Goal: Task Accomplishment & Management: Use online tool/utility

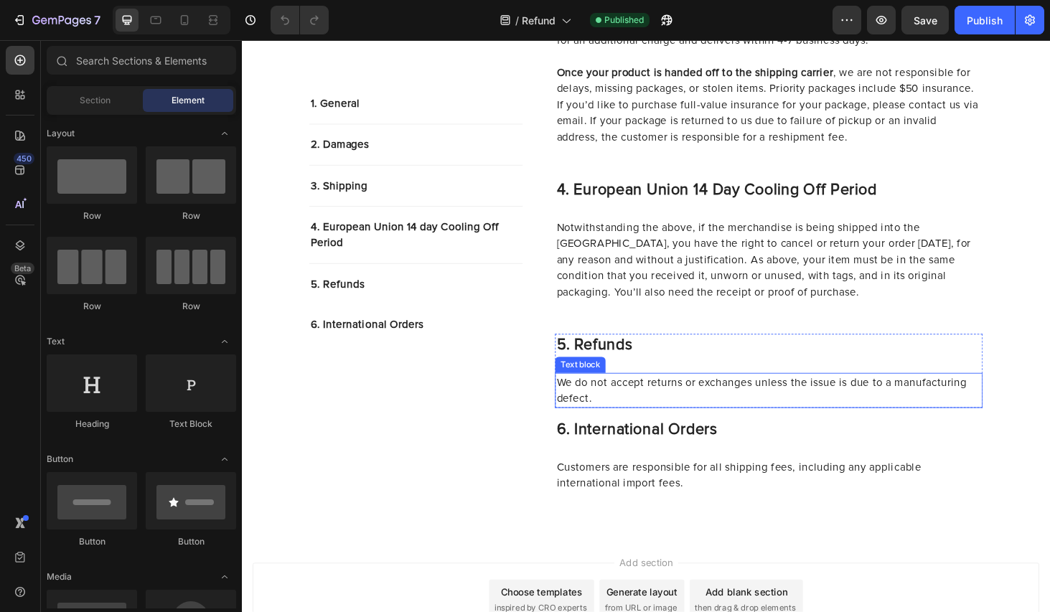
click at [757, 396] on p "We do not accept returns or exchanges unless the issue is due to a manufacturin…" at bounding box center [803, 413] width 453 height 34
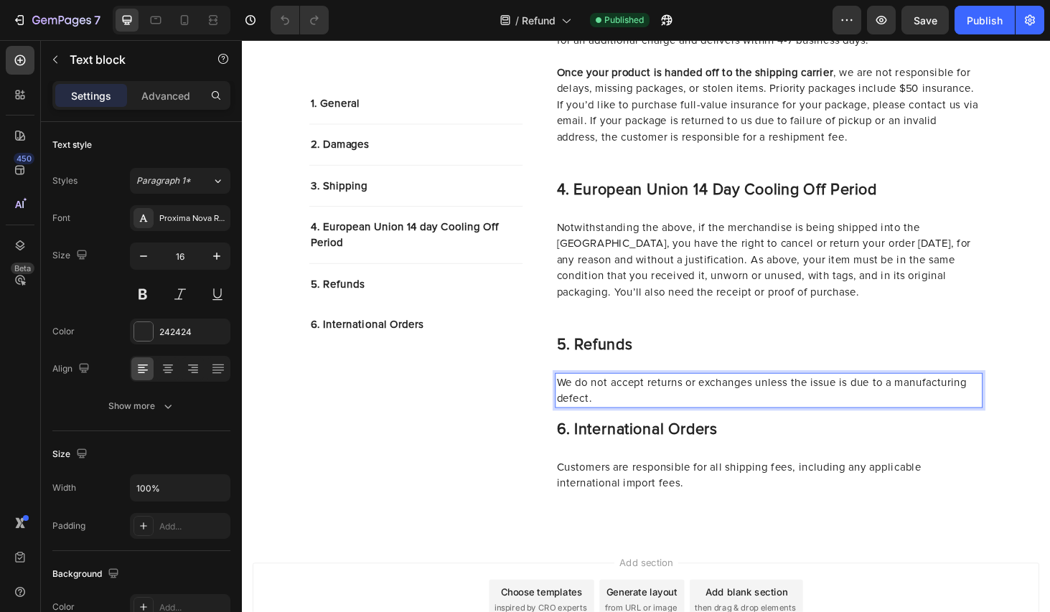
click at [674, 396] on p "We do not accept returns or exchanges unless the issue is due to a manufacturin…" at bounding box center [803, 413] width 453 height 34
click at [578, 396] on p "We do not accept returns or exchanges unless the issue is due to a manufacturin…" at bounding box center [803, 413] width 453 height 34
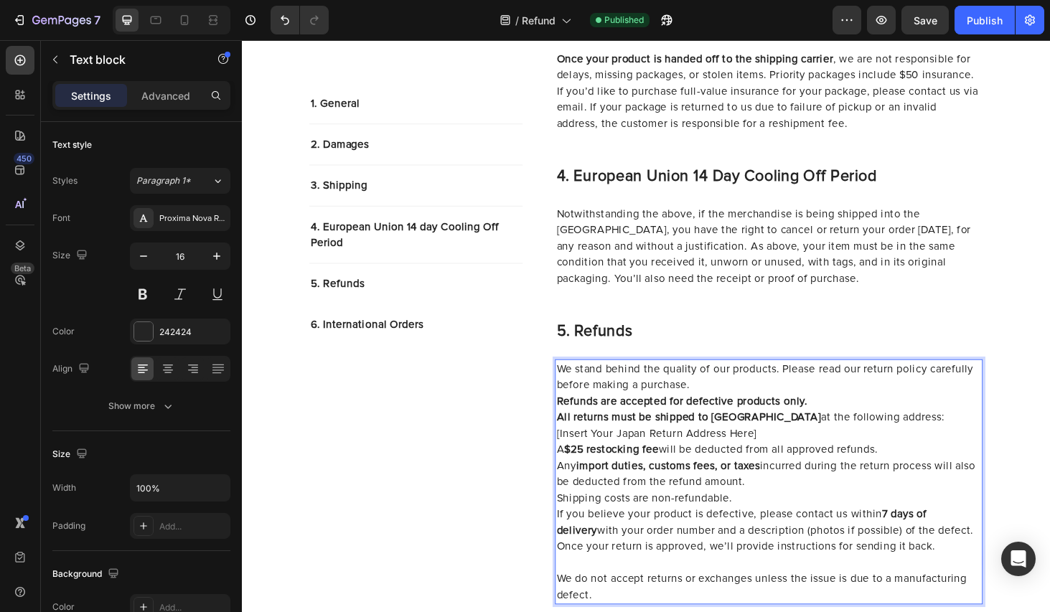
scroll to position [993, 0]
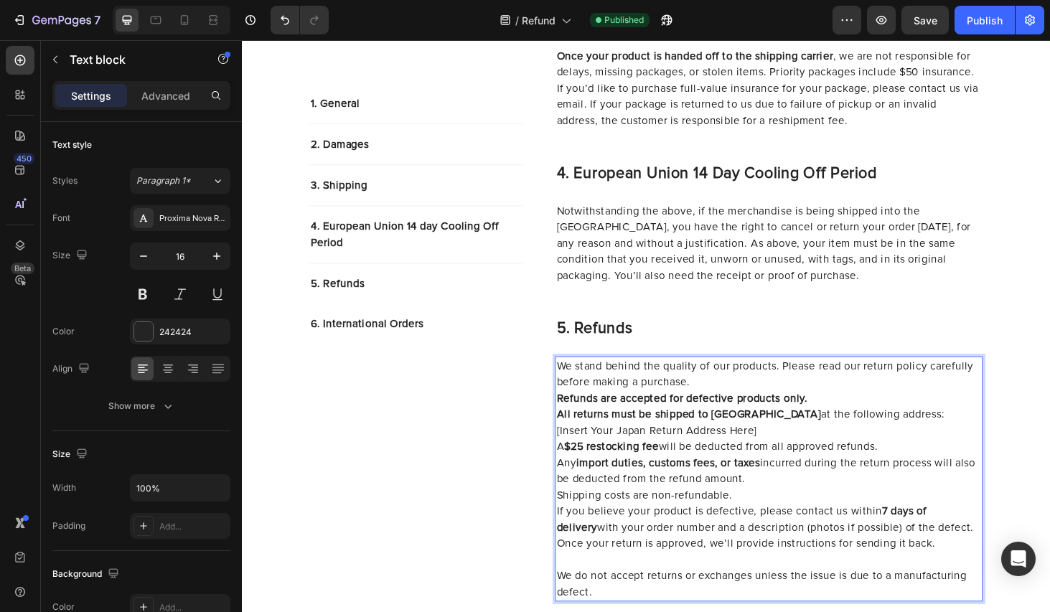
click at [776, 378] on p "We stand behind the quality of our products. Please read our return policy care…" at bounding box center [803, 395] width 453 height 34
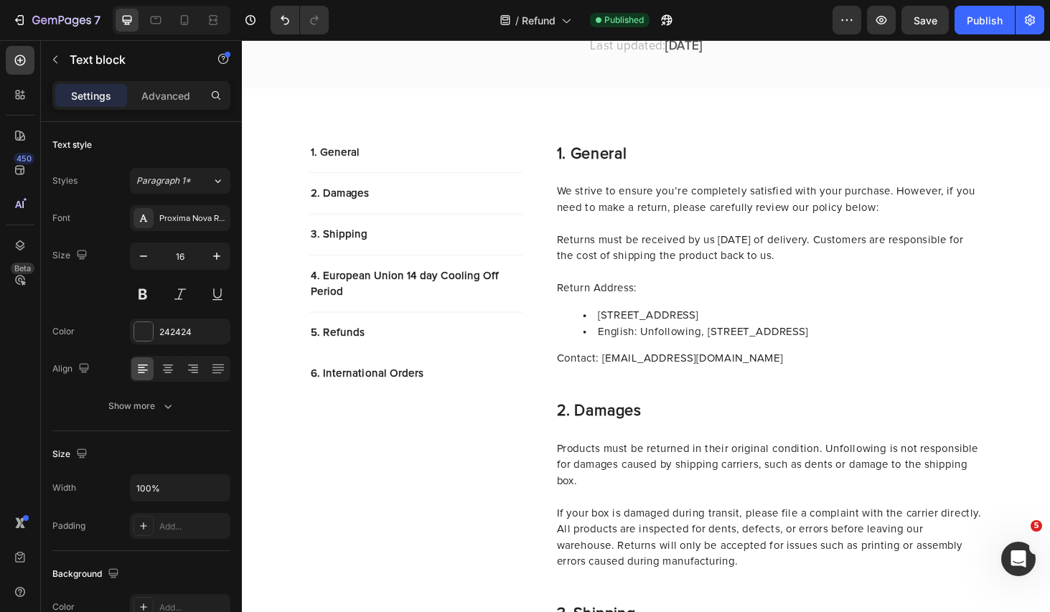
scroll to position [123, 0]
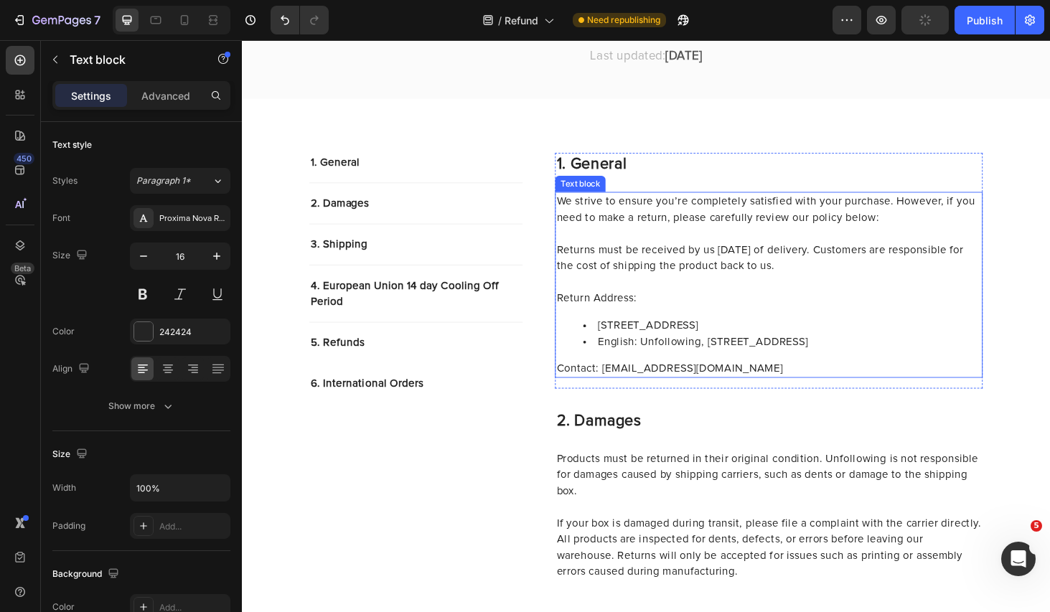
click at [881, 278] on p "Returns must be received by us [DATE] of delivery. Customers are responsible fo…" at bounding box center [803, 281] width 453 height 52
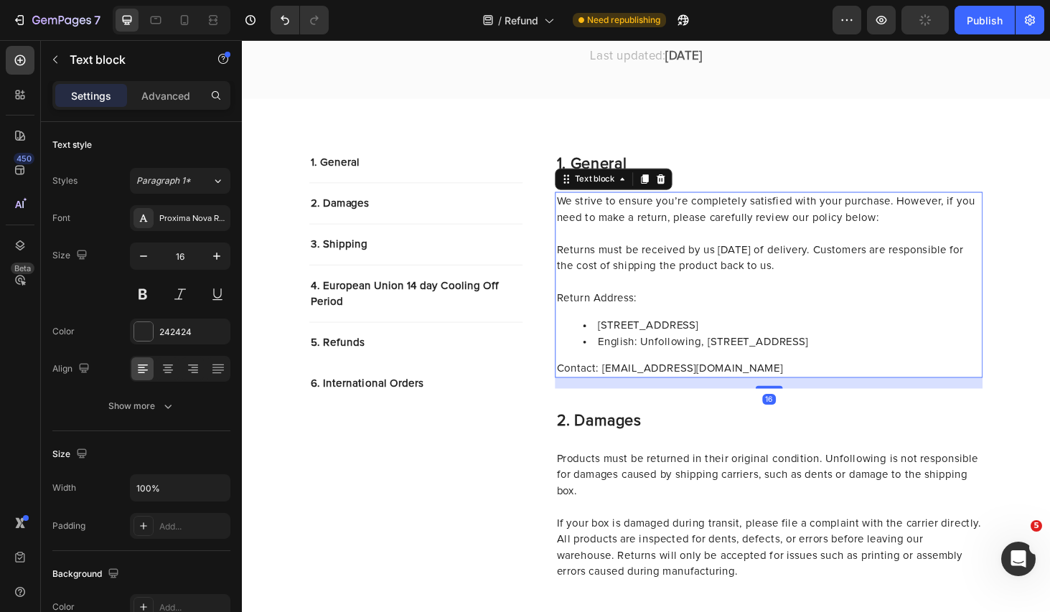
click at [906, 282] on p "Returns must be received by us [DATE] of delivery. Customers are responsible fo…" at bounding box center [803, 281] width 453 height 52
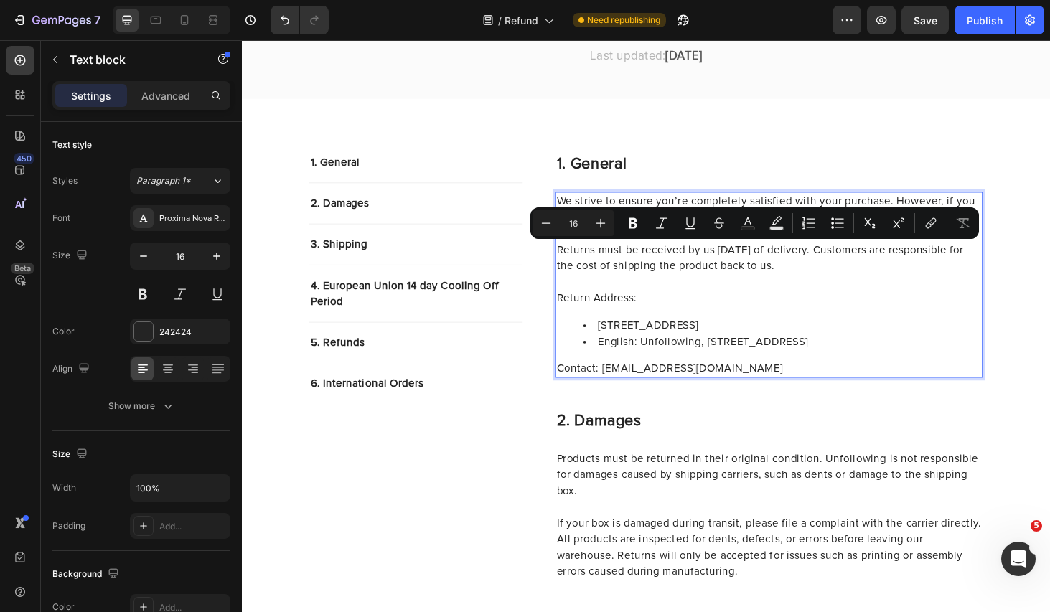
drag, startPoint x: 911, startPoint y: 283, endPoint x: 896, endPoint y: 259, distance: 29.1
click at [895, 259] on p "Returns must be received by us [DATE] of delivery. Customers are responsible fo…" at bounding box center [803, 281] width 453 height 52
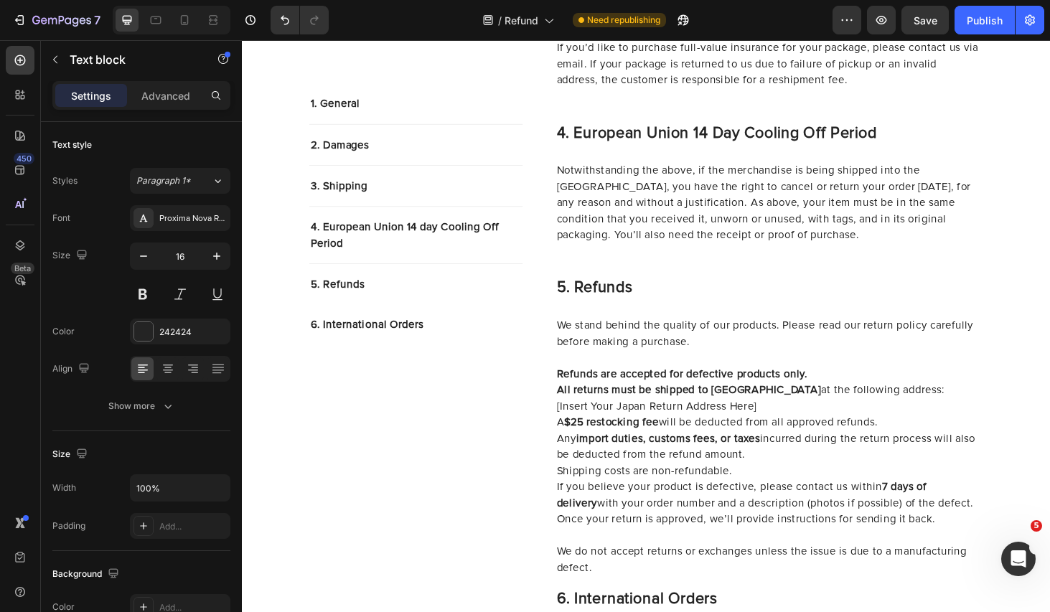
scroll to position [1036, 0]
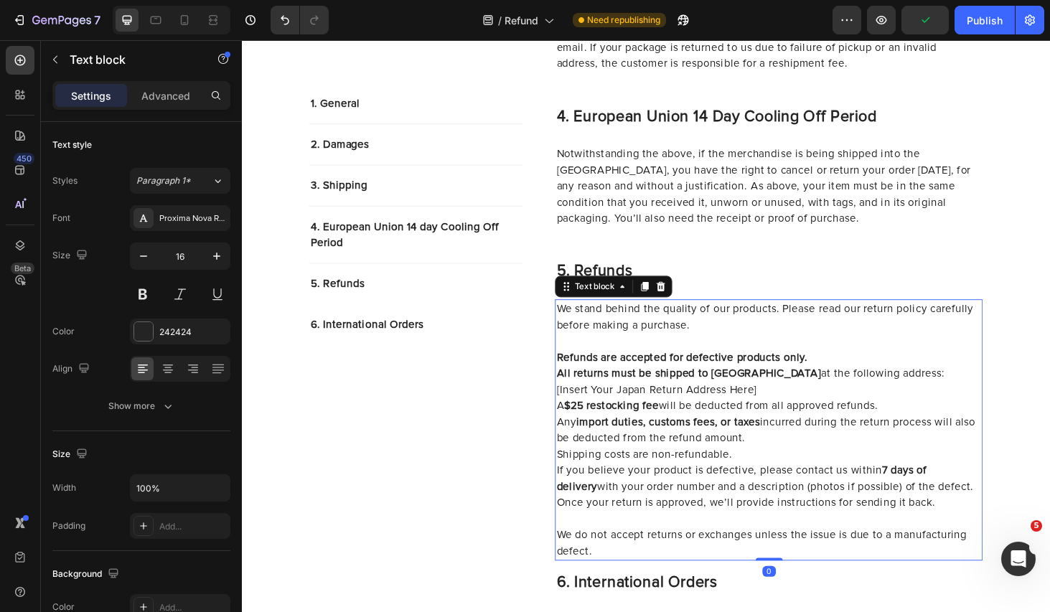
click at [864, 370] on p "Refunds are accepted for defective products only." at bounding box center [803, 378] width 453 height 17
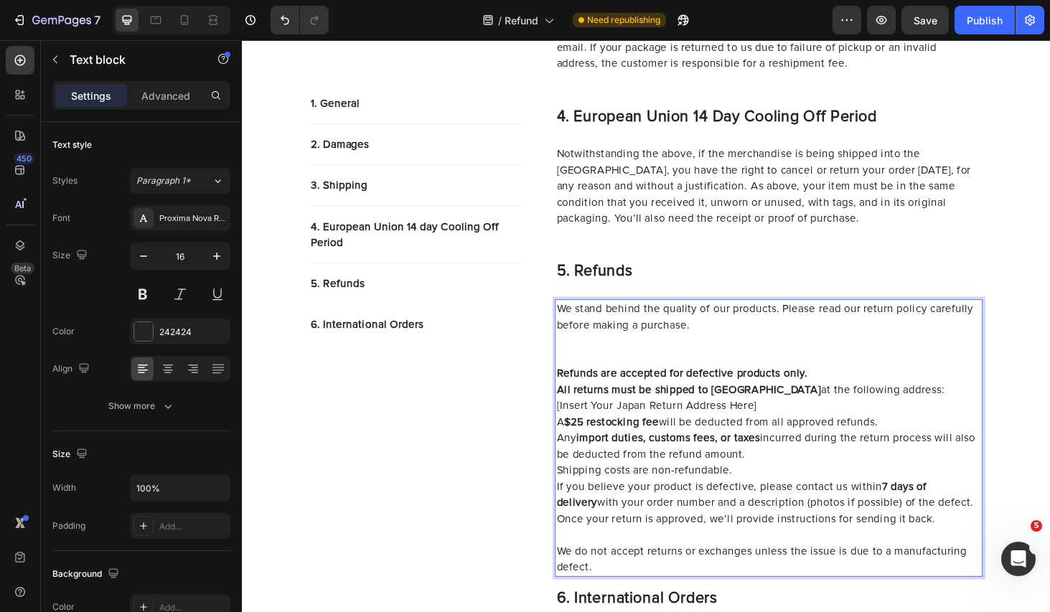
click at [869, 387] on p "Refunds are accepted for defective products only." at bounding box center [803, 395] width 453 height 17
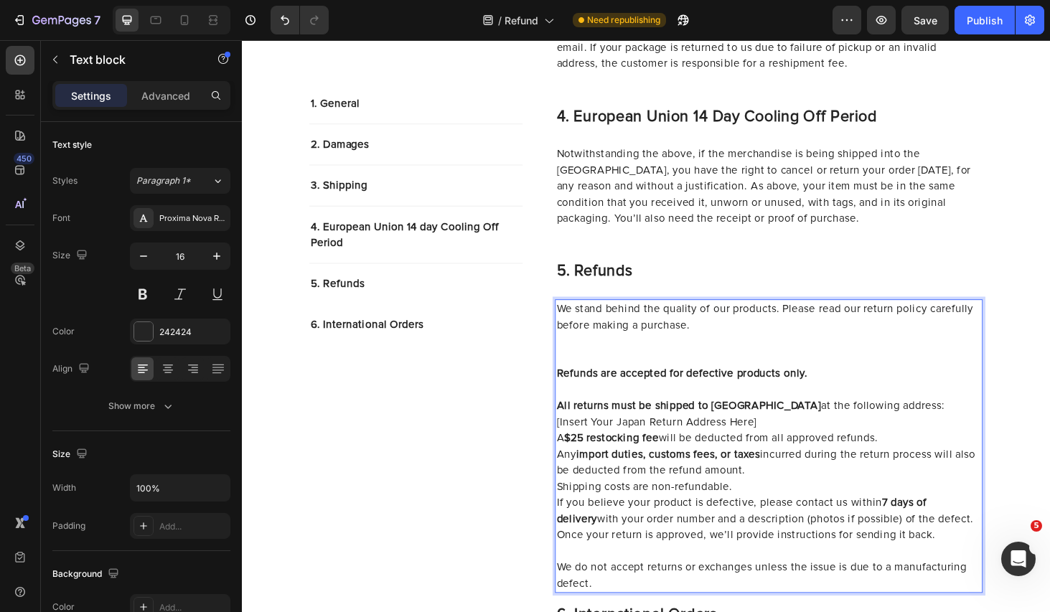
click at [736, 339] on p "We stand behind the quality of our products. Please read our return policy care…" at bounding box center [803, 352] width 453 height 69
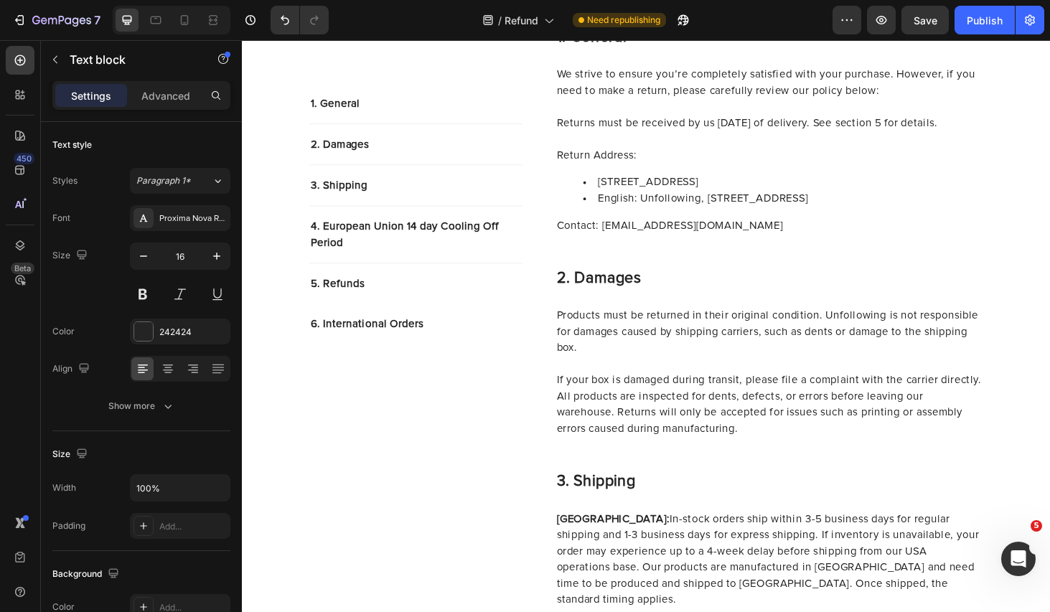
scroll to position [85, 0]
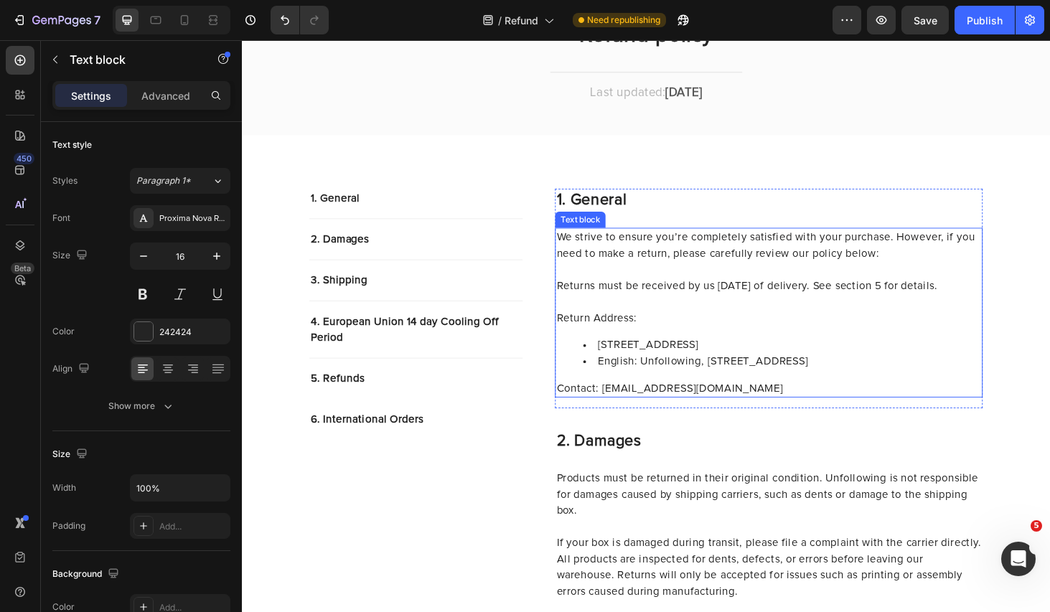
click at [809, 370] on li "[STREET_ADDRESS]" at bounding box center [818, 365] width 424 height 17
click at [626, 365] on li "[STREET_ADDRESS]" at bounding box center [818, 365] width 424 height 17
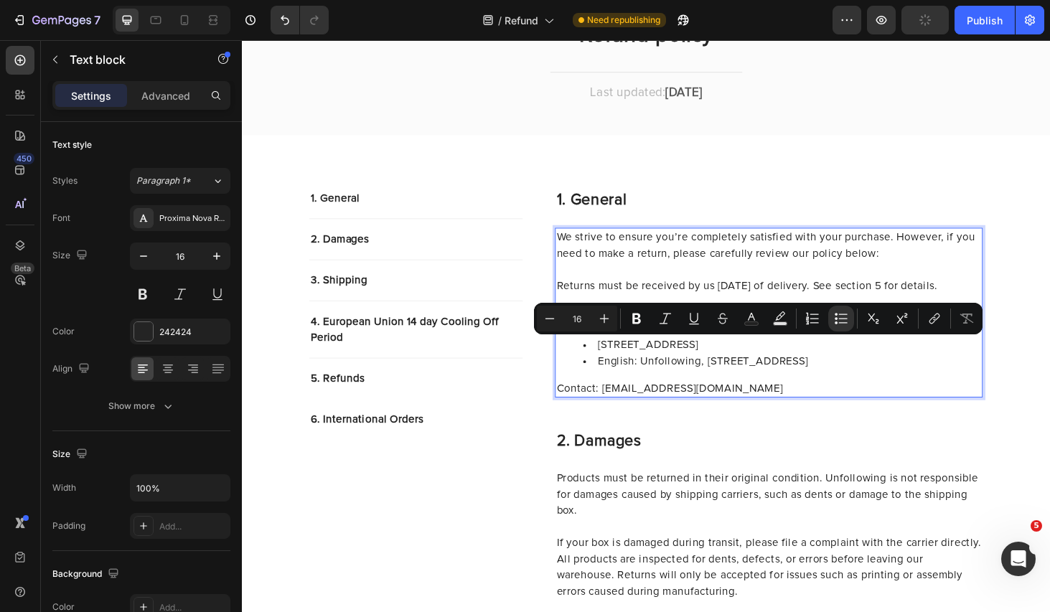
drag, startPoint x: 622, startPoint y: 362, endPoint x: 935, endPoint y: 387, distance: 313.9
click at [935, 387] on ul "[STREET_ADDRESS] English: Unfollowing, [STREET_ADDRESS]" at bounding box center [803, 374] width 453 height 34
click at [1019, 388] on li "English: Unfollowing, [STREET_ADDRESS]" at bounding box center [818, 382] width 424 height 17
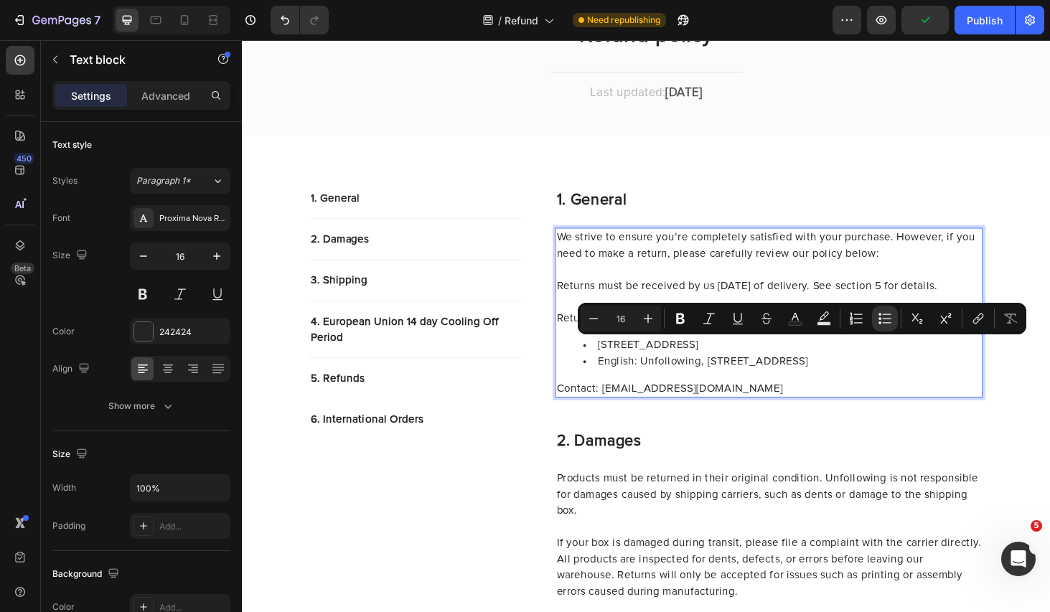
drag, startPoint x: 1029, startPoint y: 385, endPoint x: 615, endPoint y: 358, distance: 414.9
click at [615, 358] on ul "[STREET_ADDRESS] English: Unfollowing, [STREET_ADDRESS]" at bounding box center [803, 374] width 453 height 34
copy ul "[STREET_ADDRESS] English: Unfollowing, [STREET_ADDRESS]"
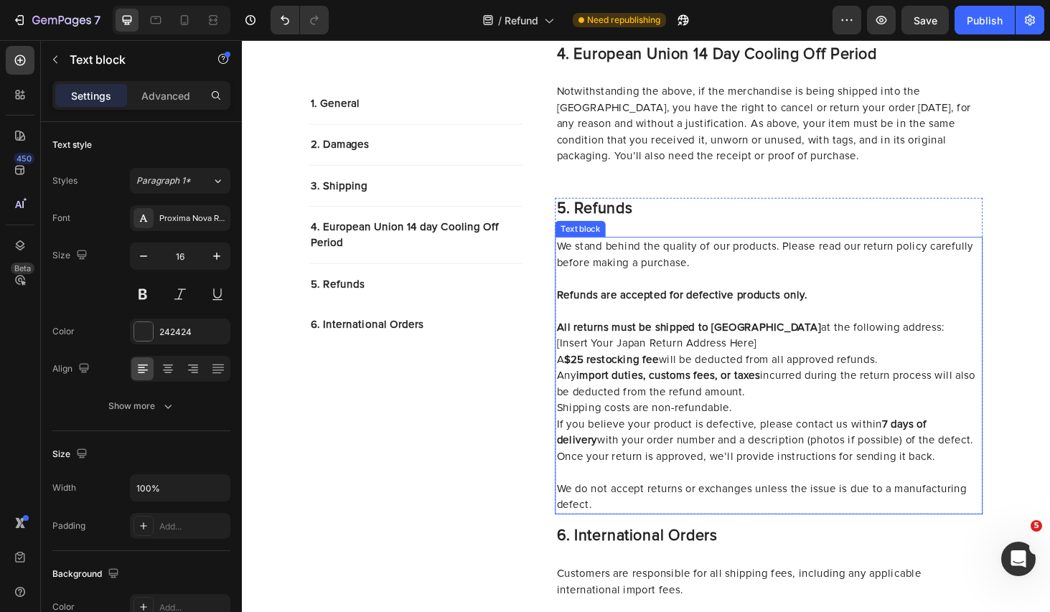
scroll to position [1091, 0]
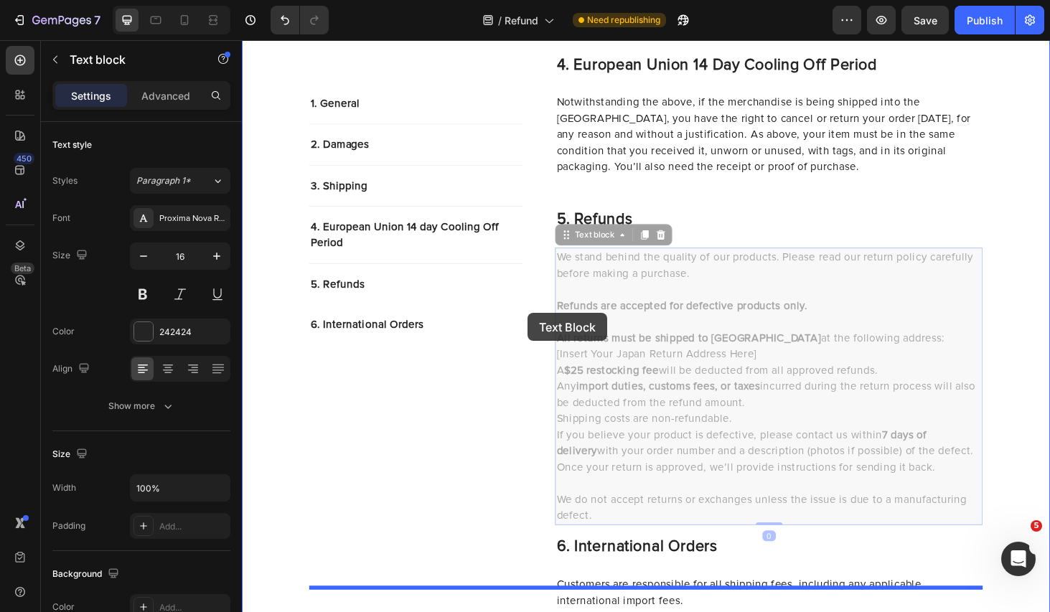
drag, startPoint x: 807, startPoint y: 335, endPoint x: 548, endPoint y: 330, distance: 259.8
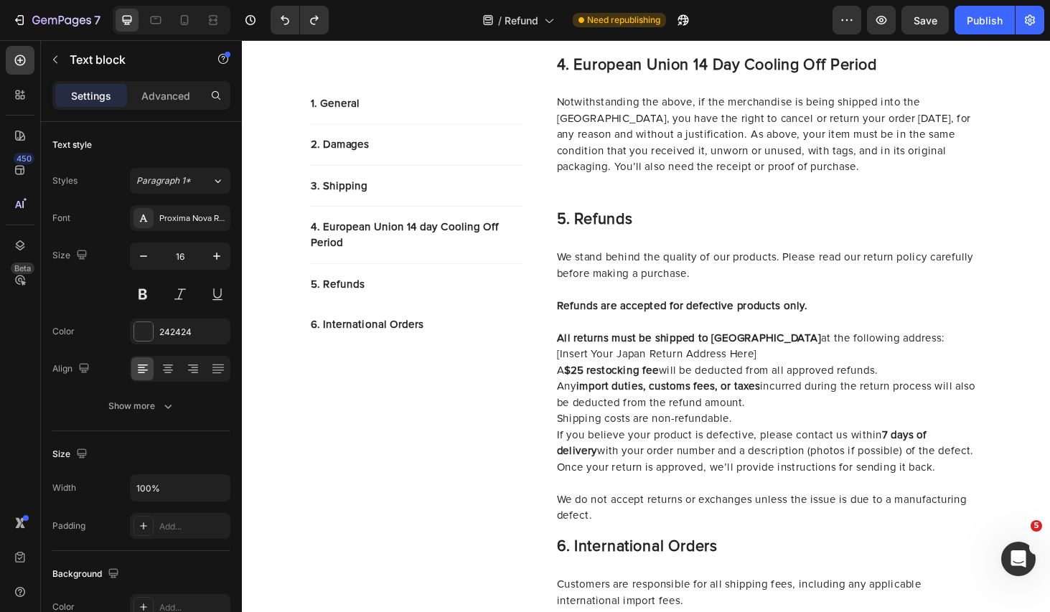
click at [695, 352] on strong "All returns must be shipped to [GEOGRAPHIC_DATA]" at bounding box center [718, 357] width 282 height 11
click at [695, 349] on p "All returns must be shipped to [GEOGRAPHIC_DATA] at the following address: [Ins…" at bounding box center [803, 366] width 453 height 34
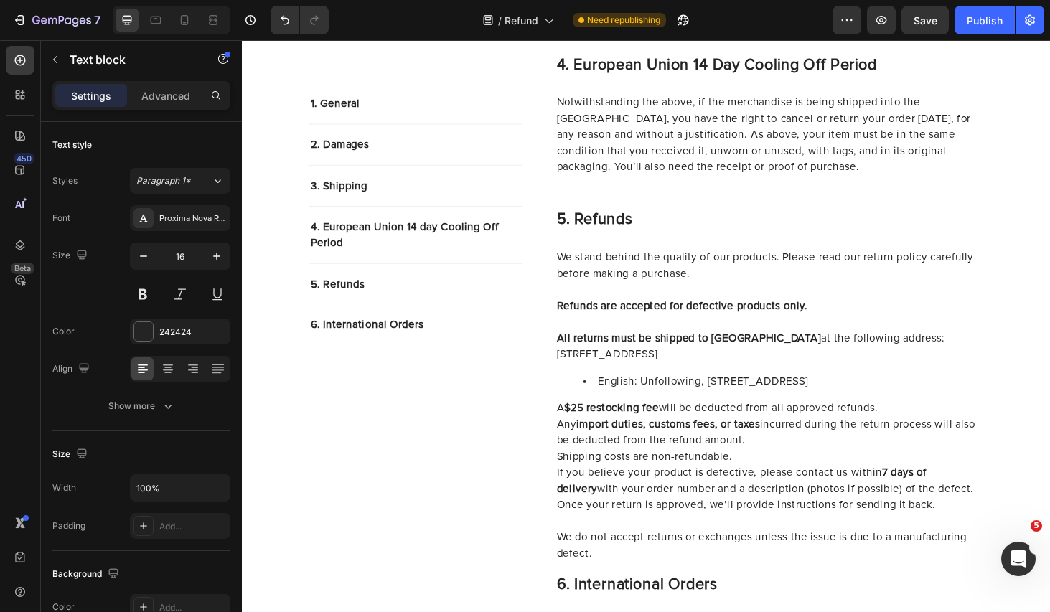
click at [580, 349] on p "All returns must be shipped to [GEOGRAPHIC_DATA] at the following address: [STR…" at bounding box center [803, 366] width 453 height 34
click at [621, 395] on li "English: Unfollowing, [STREET_ADDRESS]" at bounding box center [818, 403] width 424 height 17
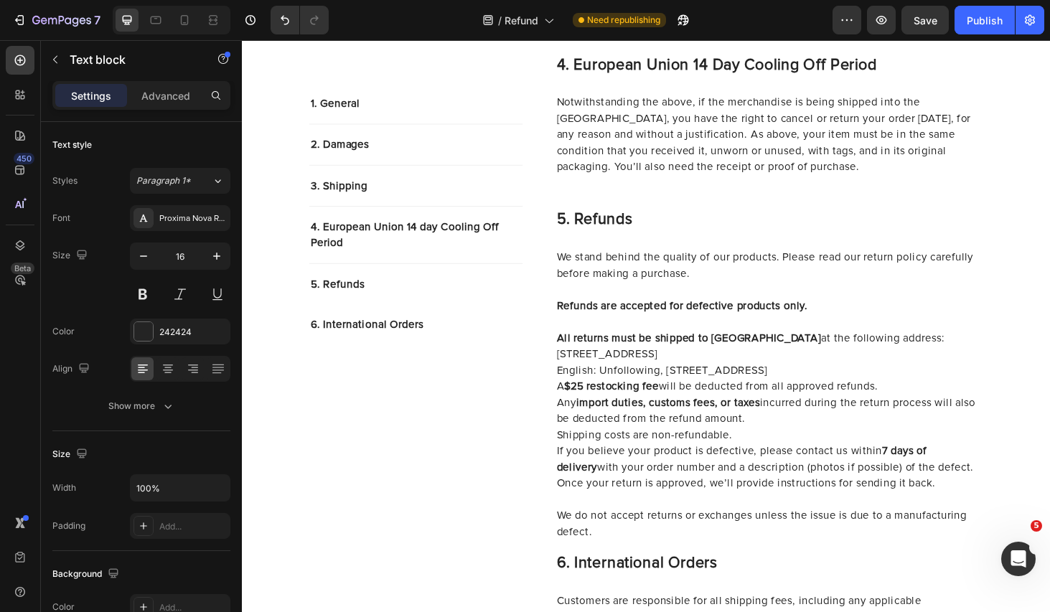
click at [578, 366] on p "[STREET_ADDRESS]" at bounding box center [803, 374] width 453 height 17
click at [576, 356] on div "We stand behind the quality of our products. Please read our return policy care…" at bounding box center [803, 417] width 456 height 313
click at [678, 400] on p "A $25 restocking fee will be deducted from all approved refunds." at bounding box center [803, 408] width 453 height 17
click at [604, 314] on p "Refunds are accepted for defective products only." at bounding box center [803, 331] width 453 height 34
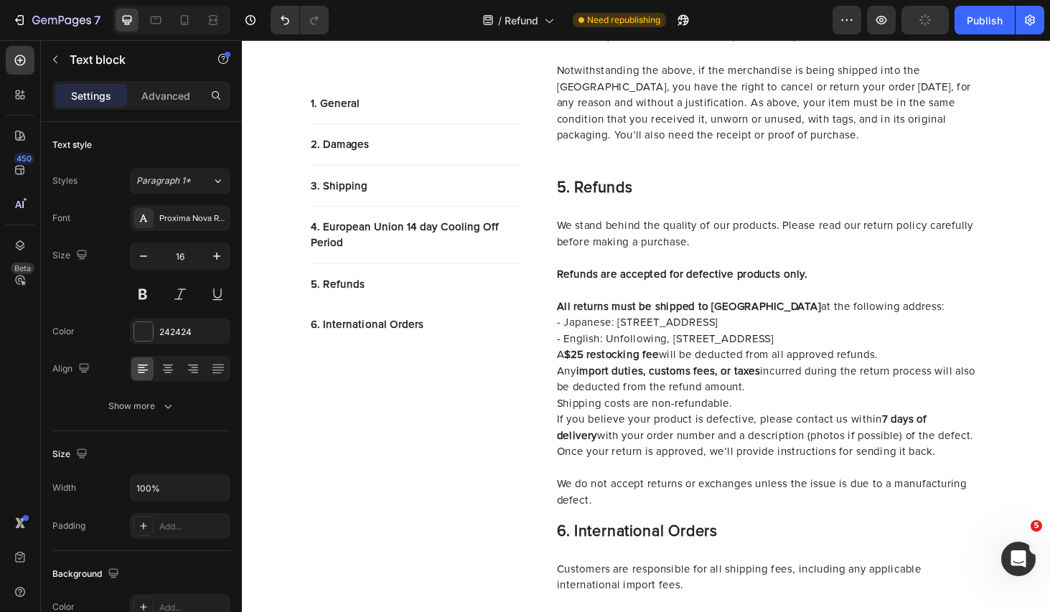
scroll to position [1126, 0]
click at [799, 418] on p "Shipping costs are non-refundable." at bounding box center [803, 426] width 453 height 17
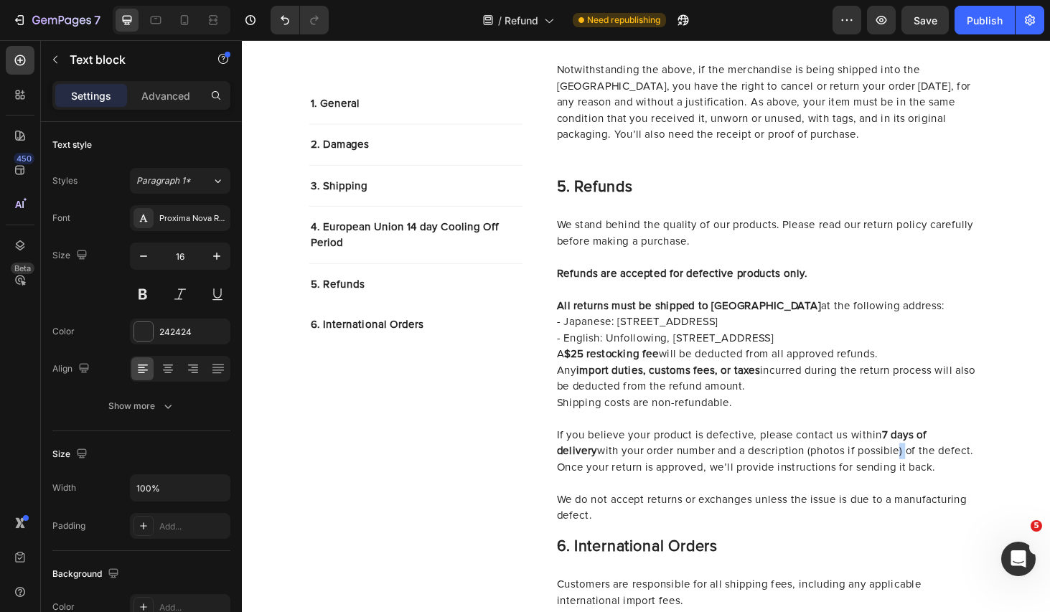
drag, startPoint x: 904, startPoint y: 443, endPoint x: 895, endPoint y: 443, distance: 9.3
click at [895, 452] on p "If you believe your product is defective, please contact us [DATE] of delivery …" at bounding box center [803, 503] width 453 height 103
click at [811, 452] on p "If you believe your product is defective, please contact us [DATE] of delivery …" at bounding box center [803, 503] width 453 height 103
click at [728, 452] on p "If you believe your product is defective, please contact us [DATE] of delivery …" at bounding box center [803, 503] width 453 height 103
click at [904, 452] on p "If you believe your product is defective, please contact us [DATE] of delivery …" at bounding box center [803, 503] width 453 height 103
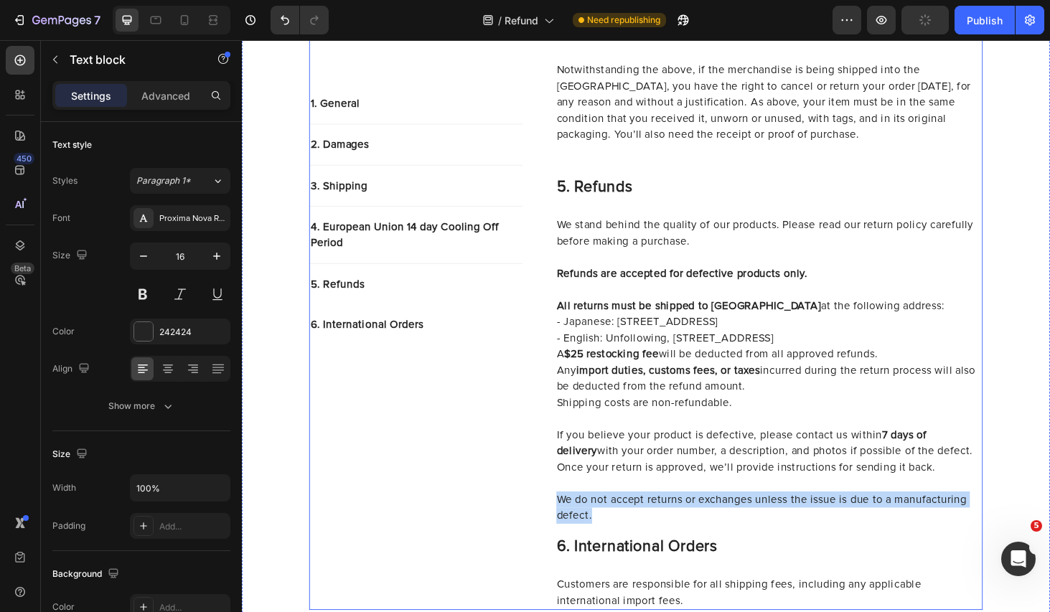
drag, startPoint x: 625, startPoint y: 509, endPoint x: 572, endPoint y: 495, distance: 54.8
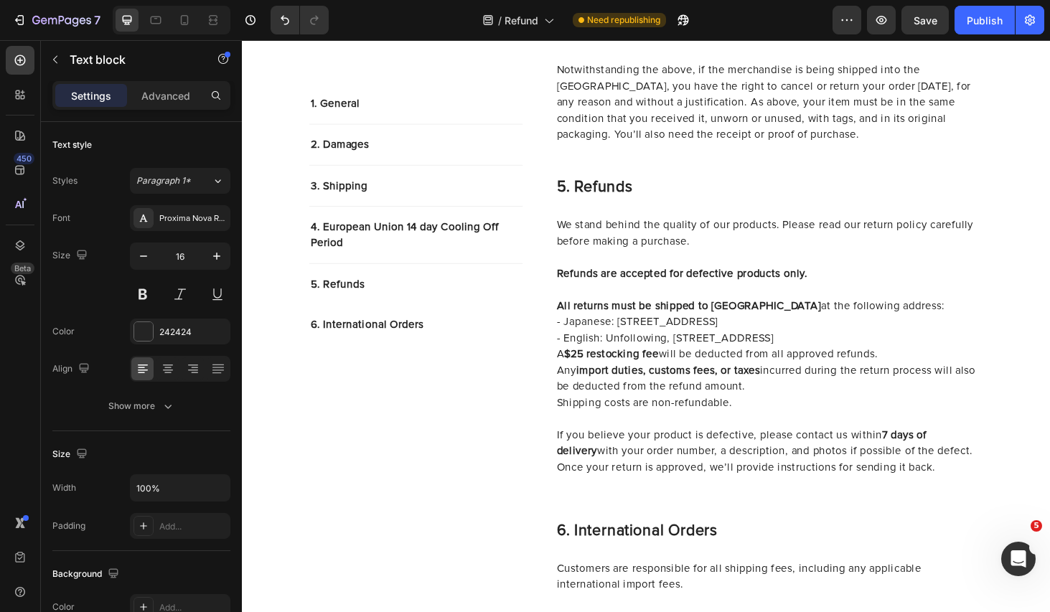
click at [759, 228] on p "We stand behind the quality of our products. Please read our return policy care…" at bounding box center [803, 254] width 453 height 52
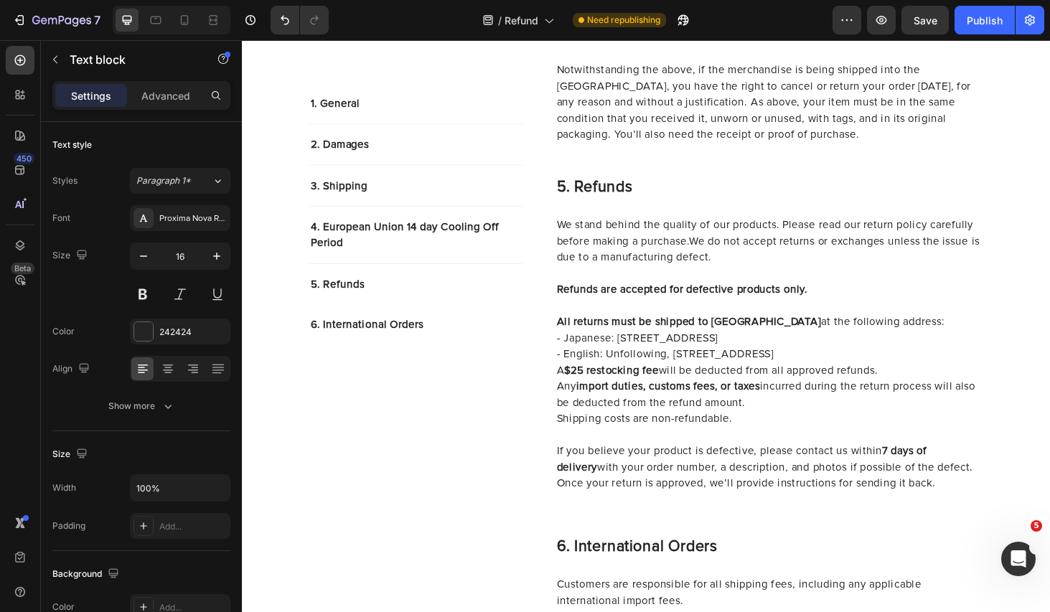
click at [719, 228] on p "We stand behind the quality of our products. Please read our return policy care…" at bounding box center [803, 262] width 453 height 69
click at [725, 297] on p "Refunds are accepted for defective products only." at bounding box center [803, 314] width 453 height 34
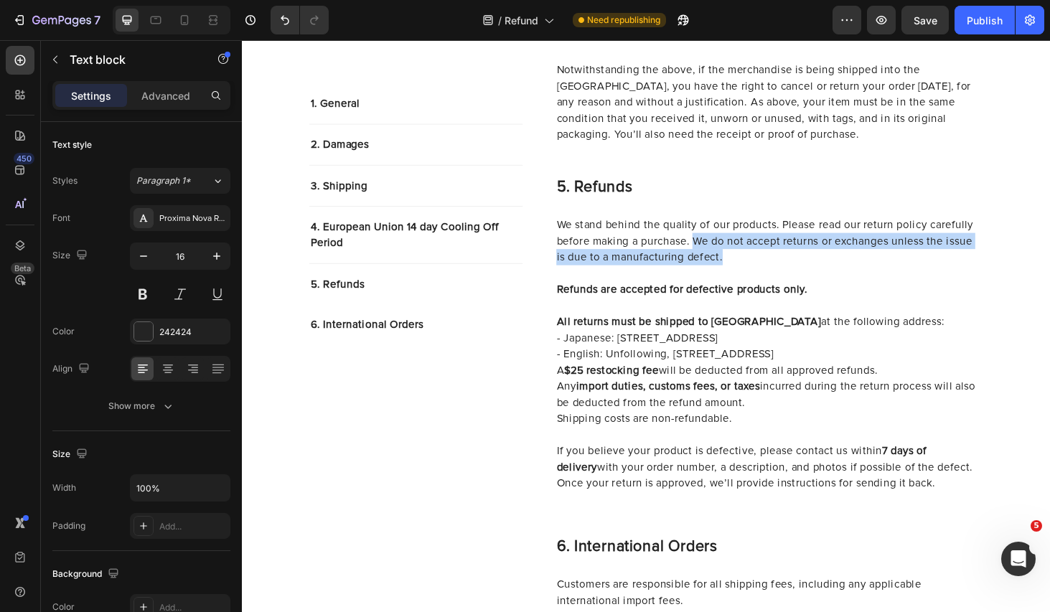
drag, startPoint x: 767, startPoint y: 230, endPoint x: 725, endPoint y: 212, distance: 46.0
click at [725, 228] on p "We stand behind the quality of our products. Please read our return policy care…" at bounding box center [803, 262] width 453 height 69
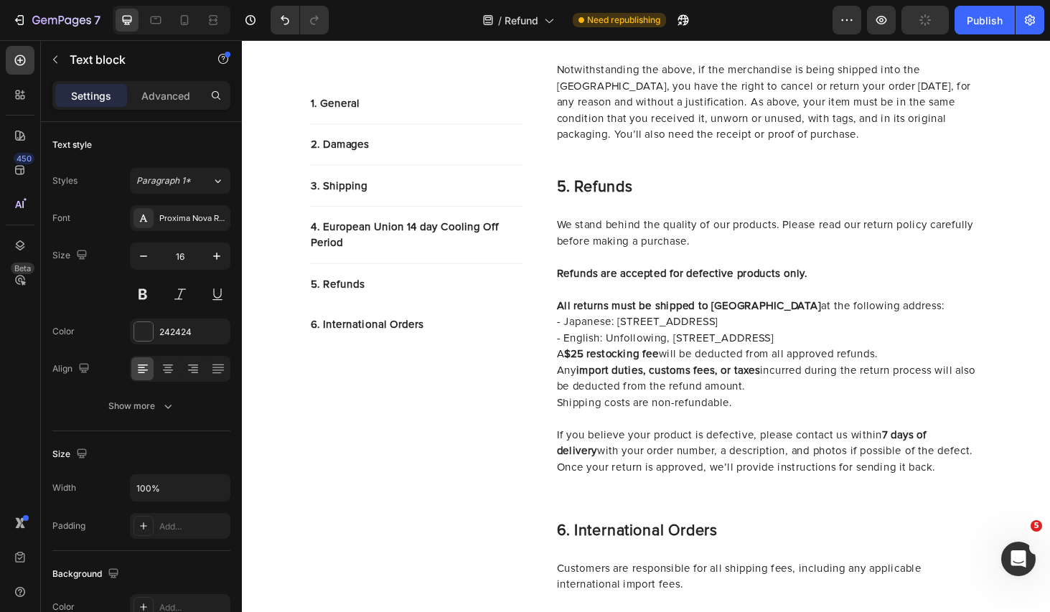
click at [716, 235] on p "We stand behind the quality of our products. Please read our return policy care…" at bounding box center [803, 254] width 453 height 52
click at [764, 228] on p "We stand behind the quality of our products. Please read our return policy care…" at bounding box center [803, 254] width 453 height 52
click at [601, 386] on strong "import duties, customs fees, or taxes" at bounding box center [696, 391] width 196 height 11
click at [778, 418] on p "Shipping costs are non-refundable." at bounding box center [803, 426] width 453 height 17
click at [908, 314] on p "All returns must be shipped to [GEOGRAPHIC_DATA] at the following address:" at bounding box center [803, 322] width 453 height 17
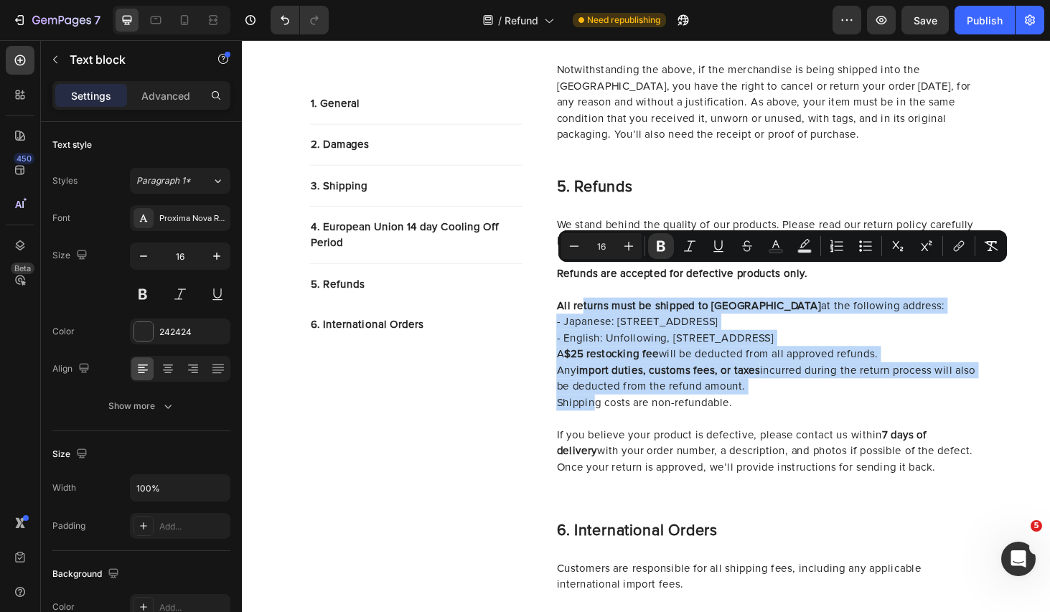
drag, startPoint x: 602, startPoint y: 284, endPoint x: 617, endPoint y: 385, distance: 102.3
click at [617, 385] on div "We stand behind the quality of our products. Please read our return policy care…" at bounding box center [803, 383] width 456 height 313
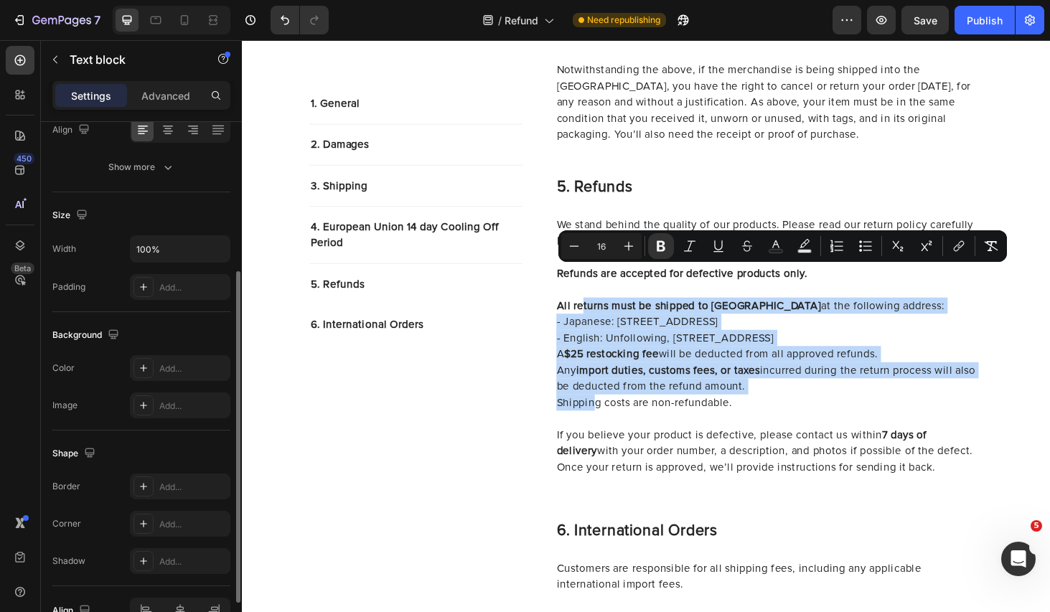
scroll to position [241, 0]
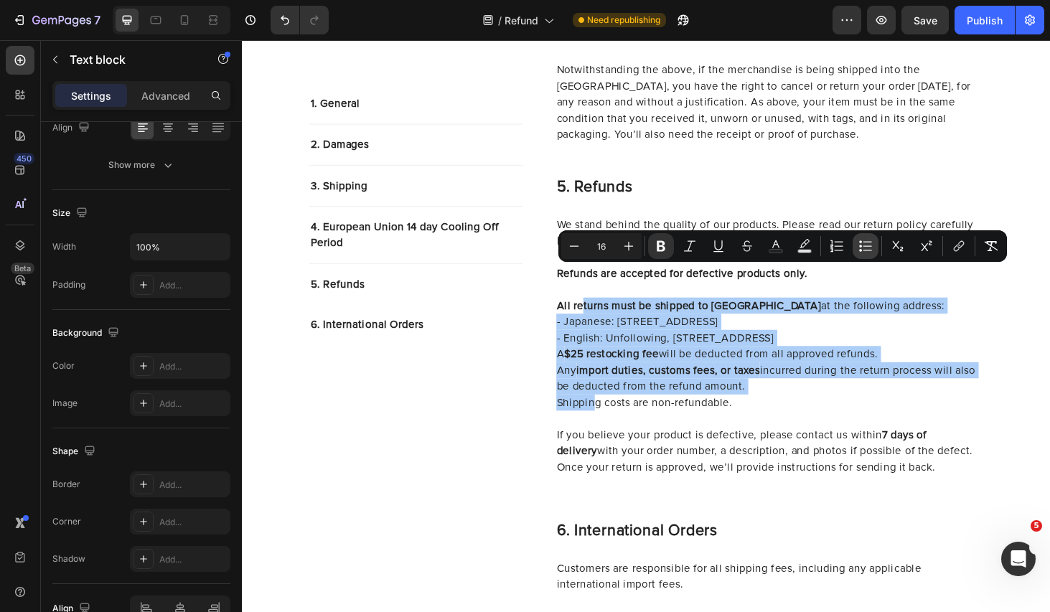
click at [865, 248] on icon "Editor contextual toolbar" at bounding box center [865, 246] width 14 height 14
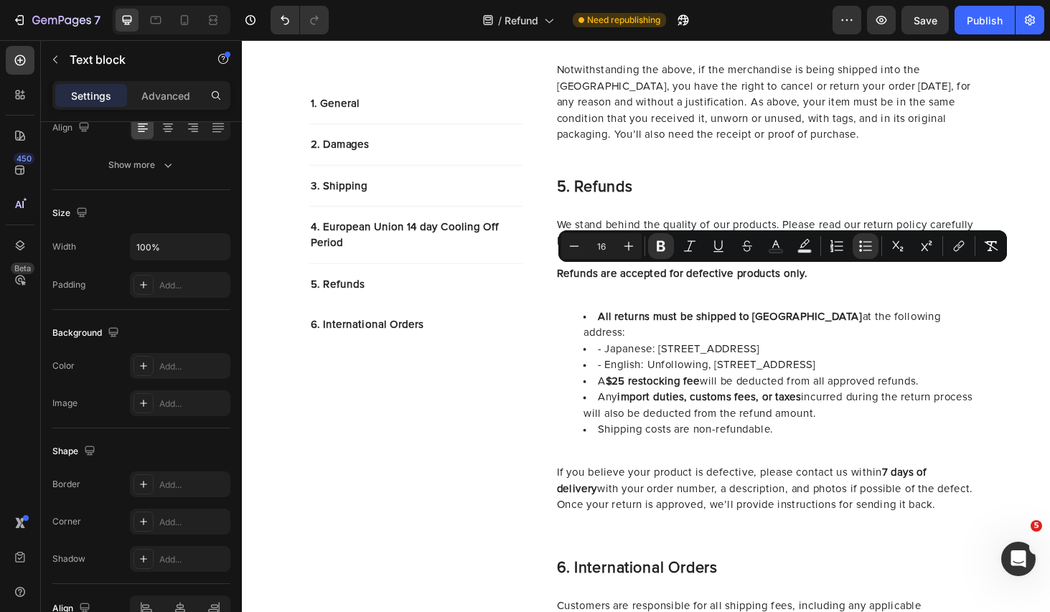
click at [776, 377] on li "- English: Unfollowing, [STREET_ADDRESS]" at bounding box center [818, 385] width 424 height 17
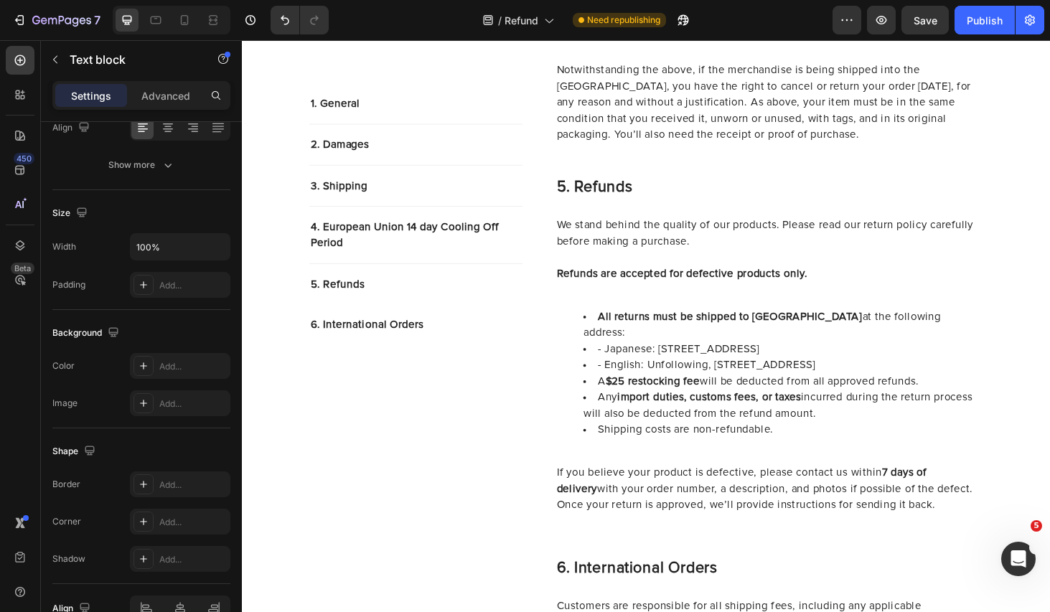
click at [746, 475] on p "Rich Text Editor. Editing area: main" at bounding box center [803, 483] width 453 height 17
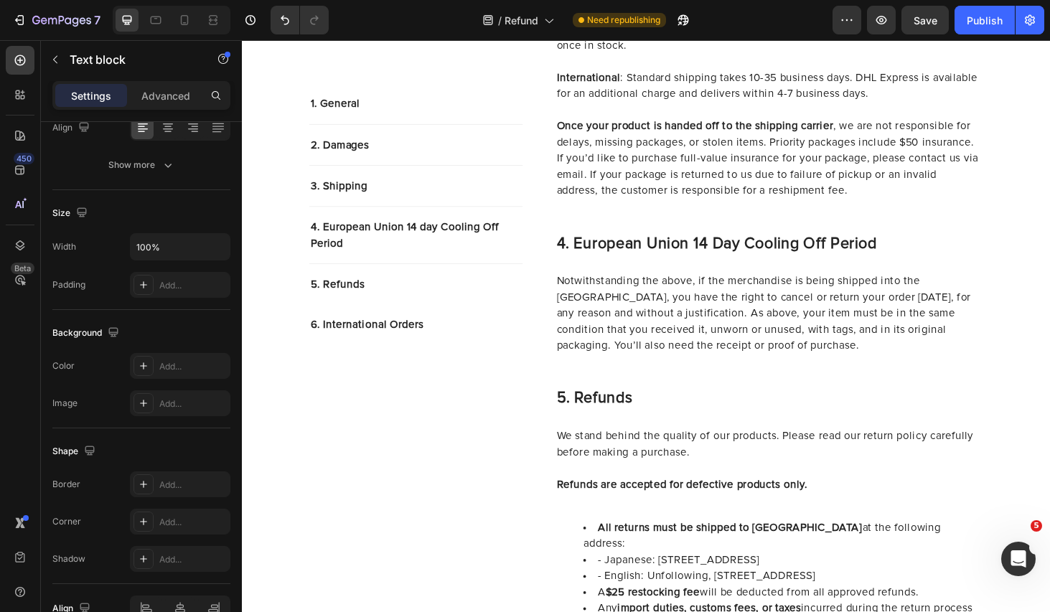
scroll to position [1149, 0]
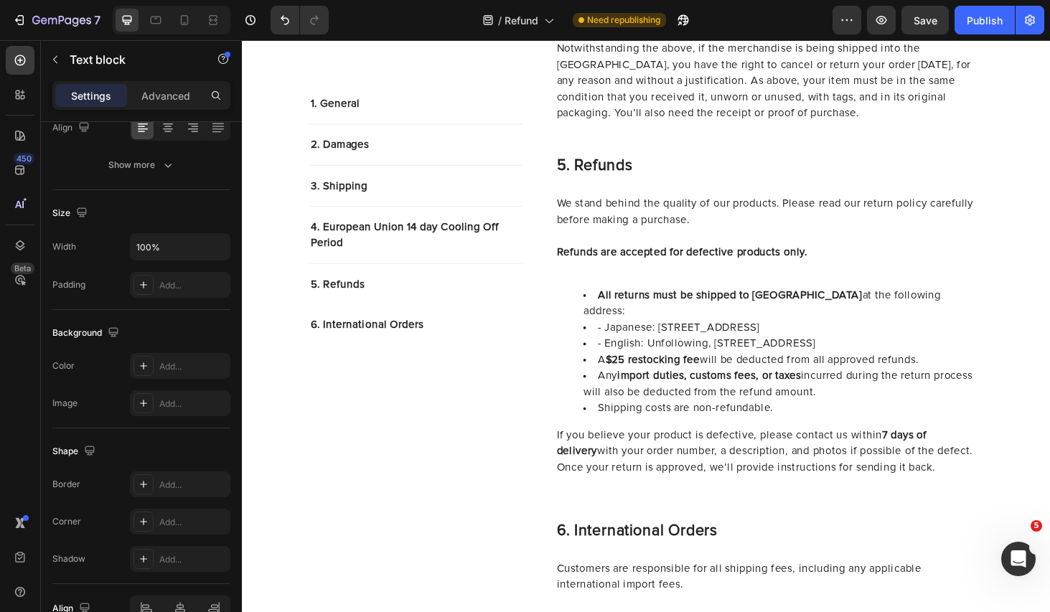
click at [865, 389] on li "Any import duties, customs fees, or taxes incurred during the return process wi…" at bounding box center [818, 406] width 424 height 34
click at [647, 375] on strong "$25 restocking fee" at bounding box center [679, 380] width 100 height 11
click at [823, 392] on strong "import duties, customs fees, or taxes" at bounding box center [740, 397] width 196 height 11
click at [857, 423] on li "Shipping costs are non-refundable." at bounding box center [818, 431] width 424 height 17
click at [983, 372] on li "A $30 restocking fee will be deducted from all approved refunds." at bounding box center [818, 380] width 424 height 17
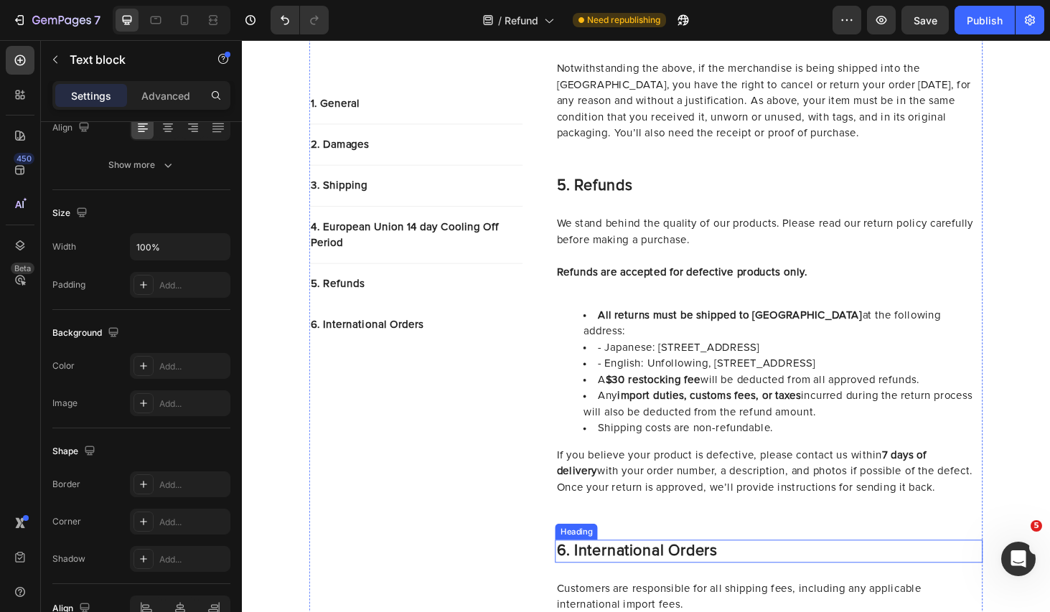
scroll to position [1065, 0]
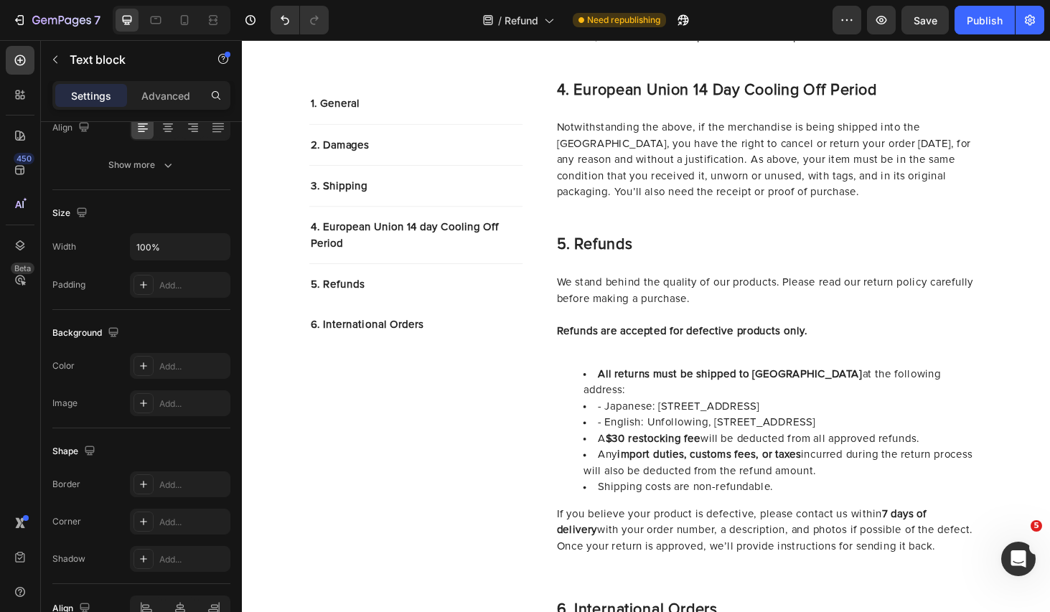
click at [861, 344] on div "We stand behind the quality of our products. Please read our return policy care…" at bounding box center [803, 456] width 456 height 336
click at [827, 341] on p "Refunds are accepted for defective products only." at bounding box center [803, 358] width 453 height 34
click at [893, 341] on p "Refunds are accepted for defective products only." at bounding box center [803, 358] width 453 height 34
click at [881, 340] on div "We stand behind the quality of our products. Please read our return policy care…" at bounding box center [803, 456] width 456 height 336
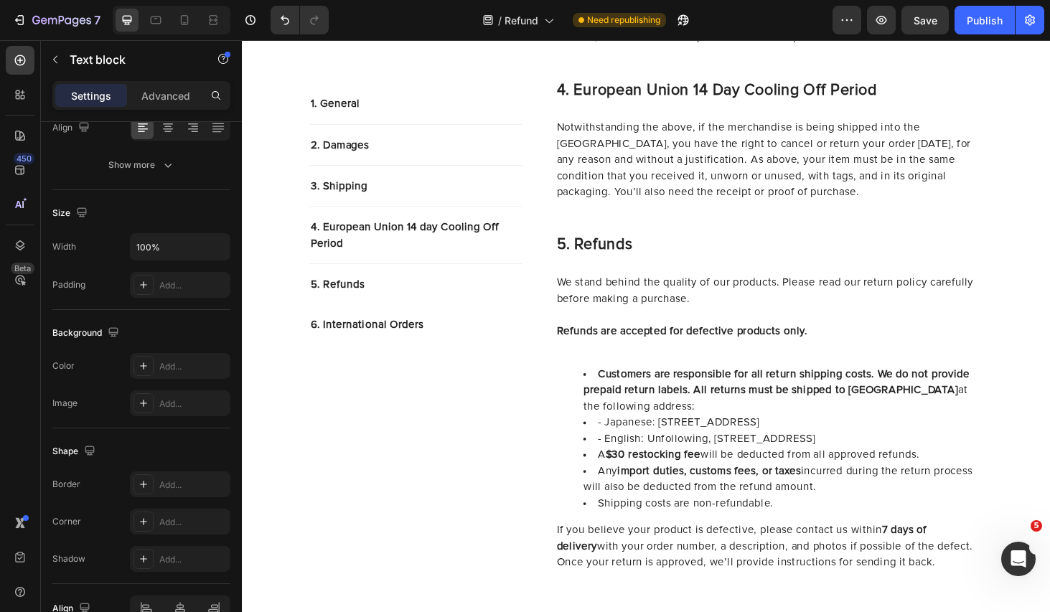
scroll to position [1112, 0]
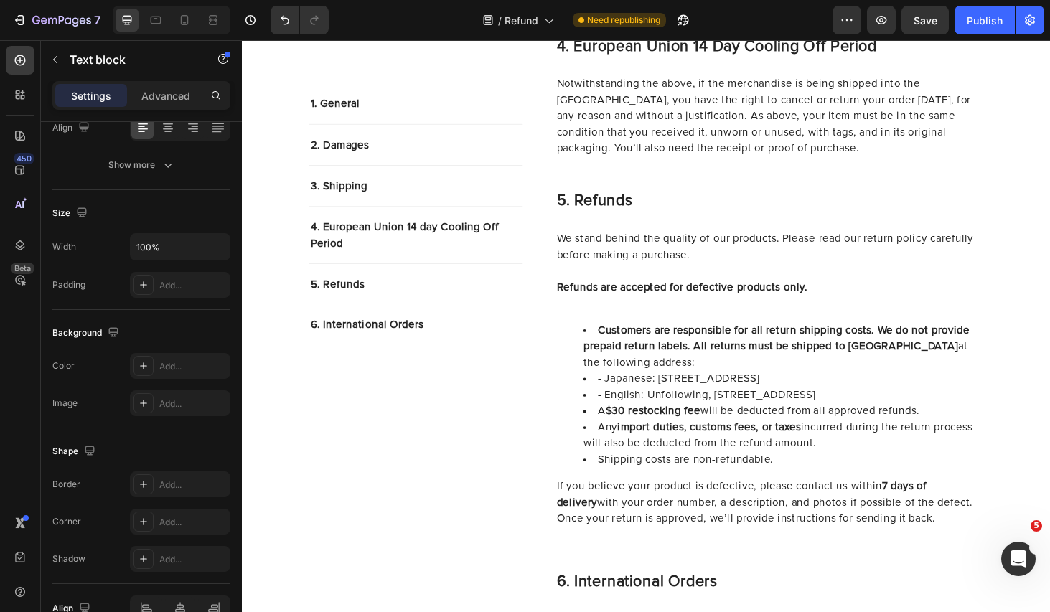
click at [850, 243] on p "We stand behind the quality of our products. Please read our return policy care…" at bounding box center [803, 269] width 453 height 52
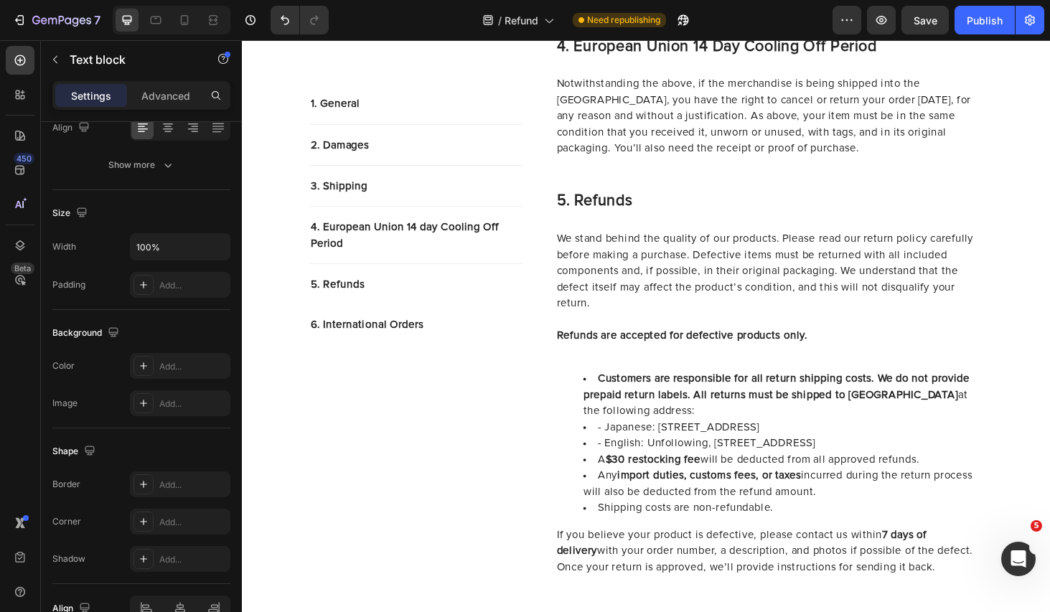
click at [781, 346] on p "Refunds are accepted for defective products only." at bounding box center [803, 363] width 453 height 34
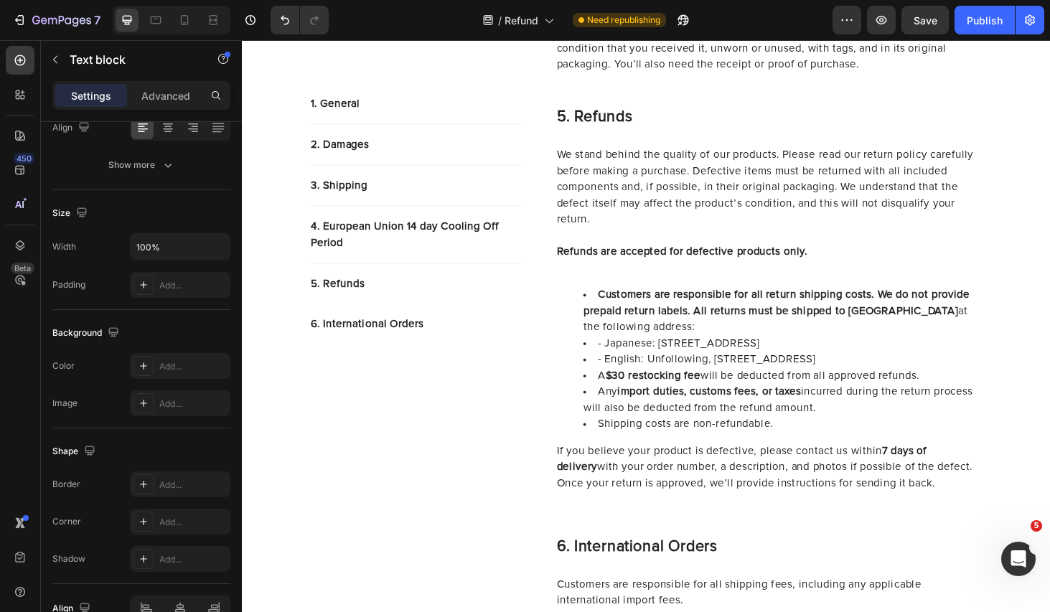
scroll to position [1201, 0]
click at [986, 489] on p "If you believe your product is defective, please contact us [DATE] of delivery …" at bounding box center [803, 512] width 453 height 86
click at [840, 440] on li "Shipping costs are non-refundable." at bounding box center [818, 448] width 424 height 17
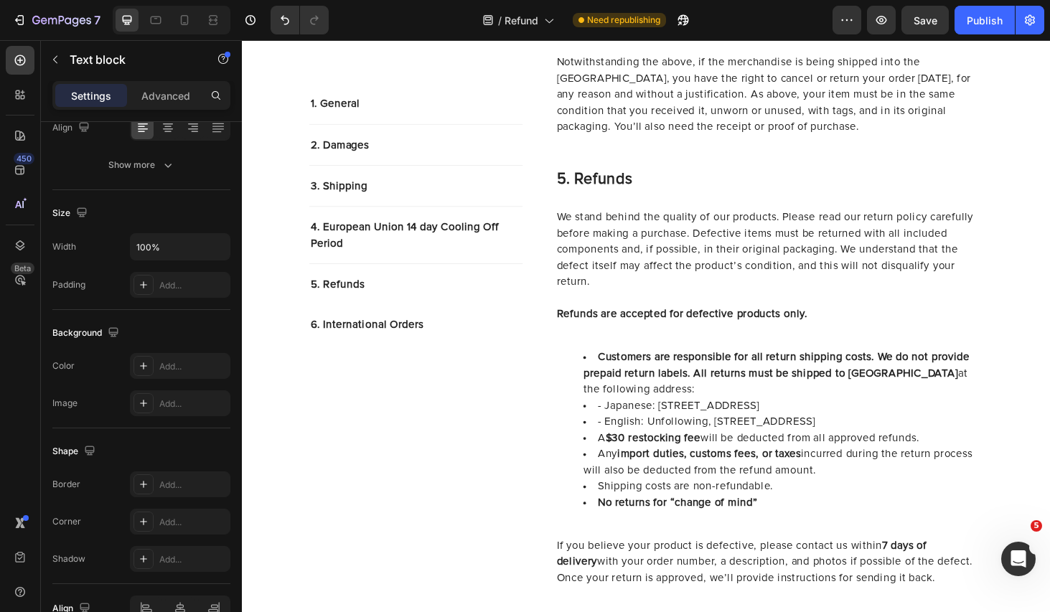
scroll to position [1135, 0]
click at [829, 506] on li "Shipping costs are non-refundable." at bounding box center [818, 514] width 424 height 17
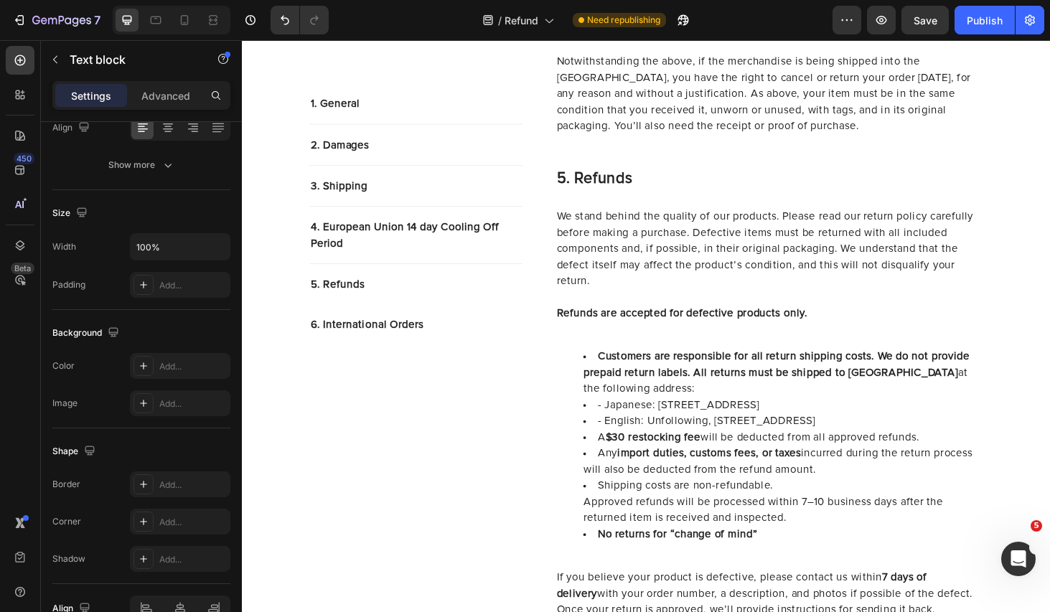
click at [605, 513] on ul "Customers are responsible for all return shipping costs. We do not provide prep…" at bounding box center [803, 471] width 453 height 207
click at [882, 22] on icon "button" at bounding box center [881, 20] width 11 height 9
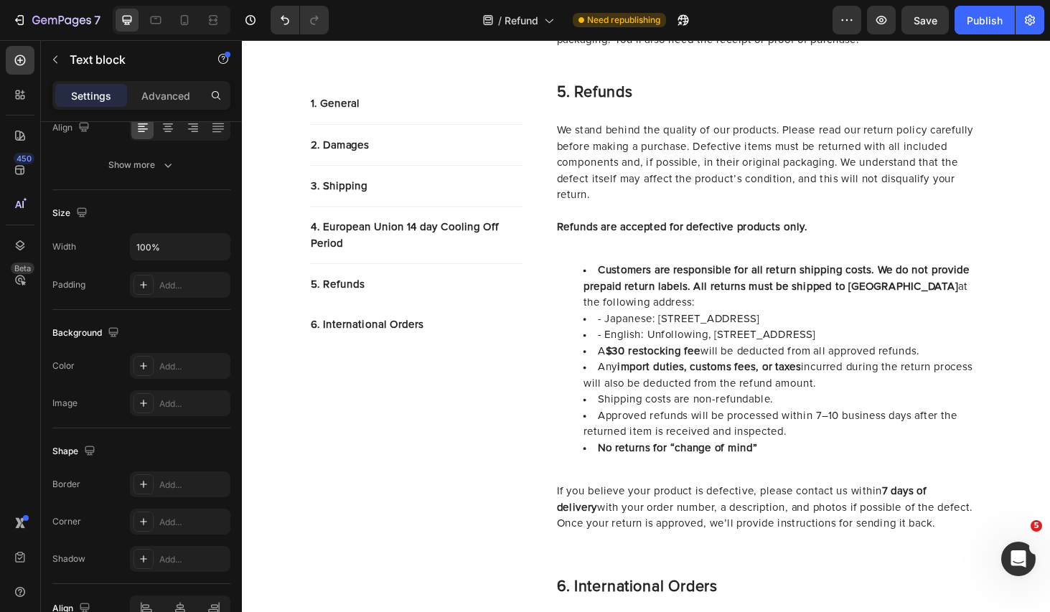
scroll to position [1235, 0]
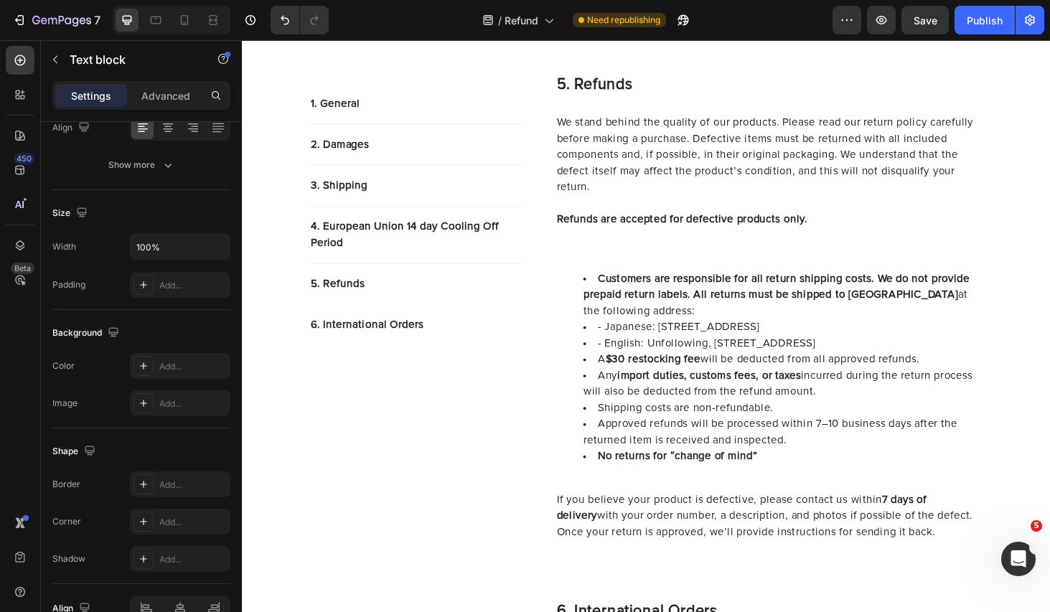
click at [973, 545] on p "If you believe your product is defective, please contact us [DATE] of delivery …" at bounding box center [803, 572] width 453 height 103
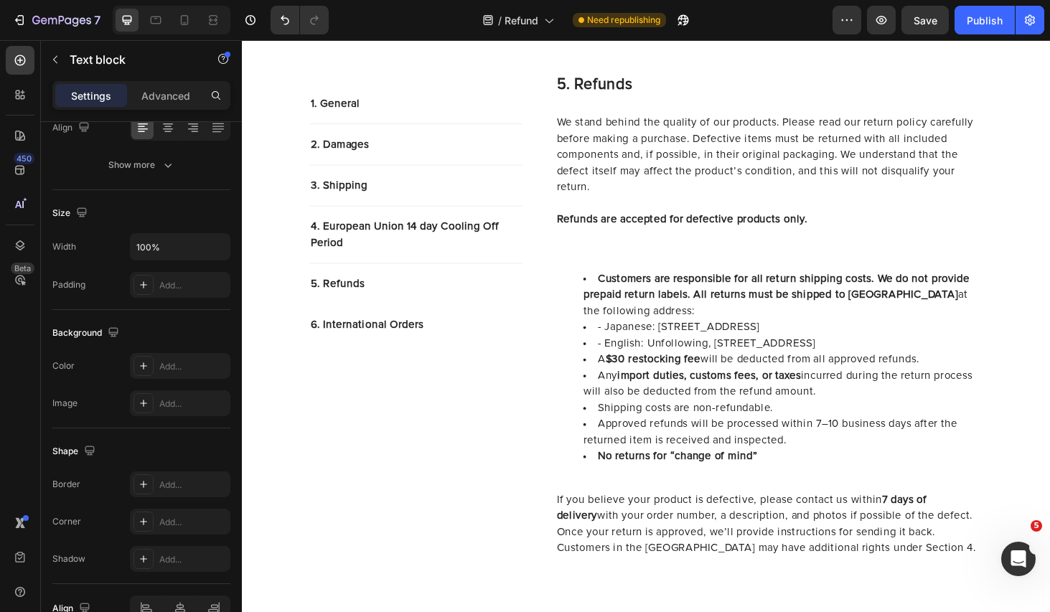
click at [967, 548] on p "If you believe your product is defective, please contact us [DATE] of delivery …" at bounding box center [803, 581] width 453 height 121
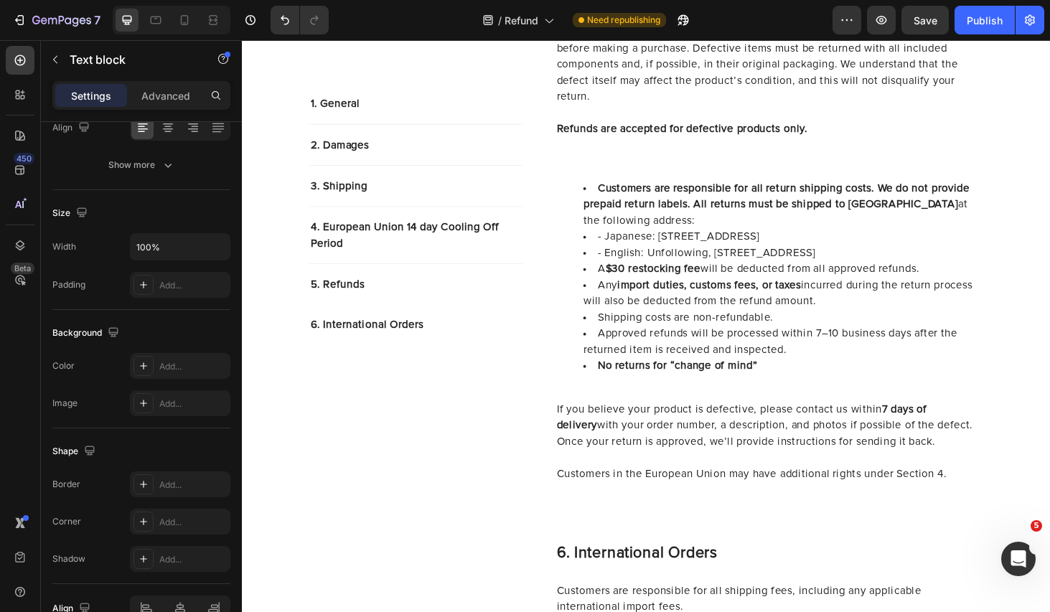
scroll to position [1367, 0]
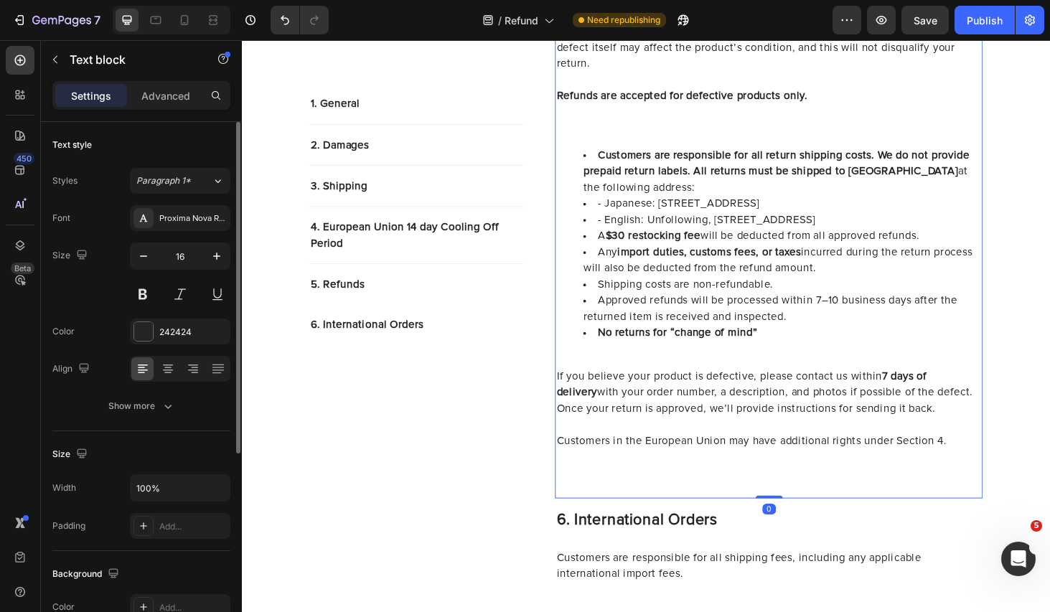
click at [730, 502] on p "If you believe your product is defective, please contact us [DATE] of delivery …" at bounding box center [803, 458] width 453 height 138
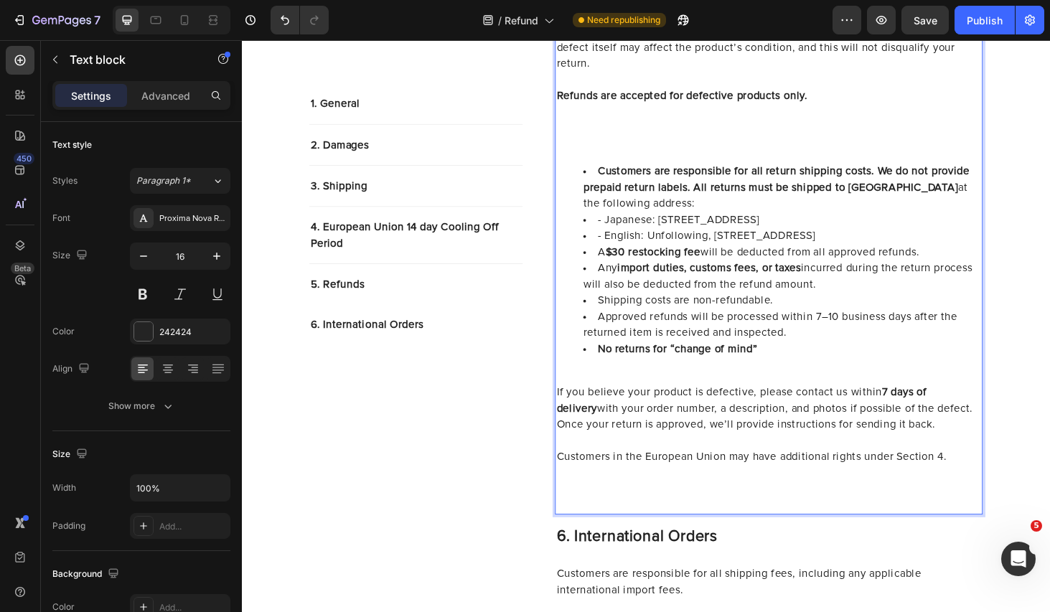
click at [697, 481] on p "If you believe your product is defective, please contact us [DATE] of delivery …" at bounding box center [803, 475] width 453 height 138
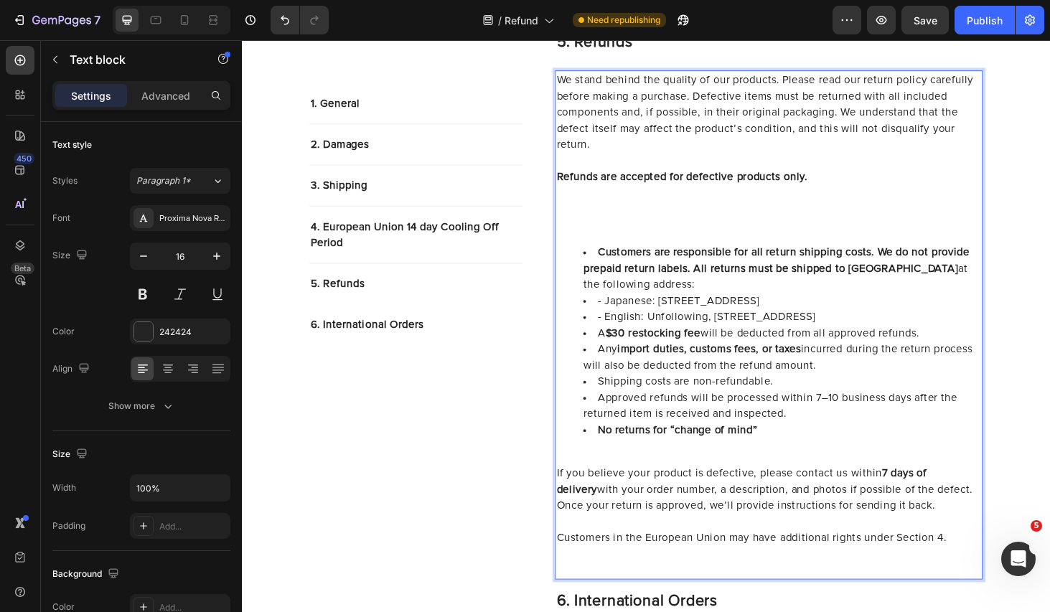
scroll to position [1218, 0]
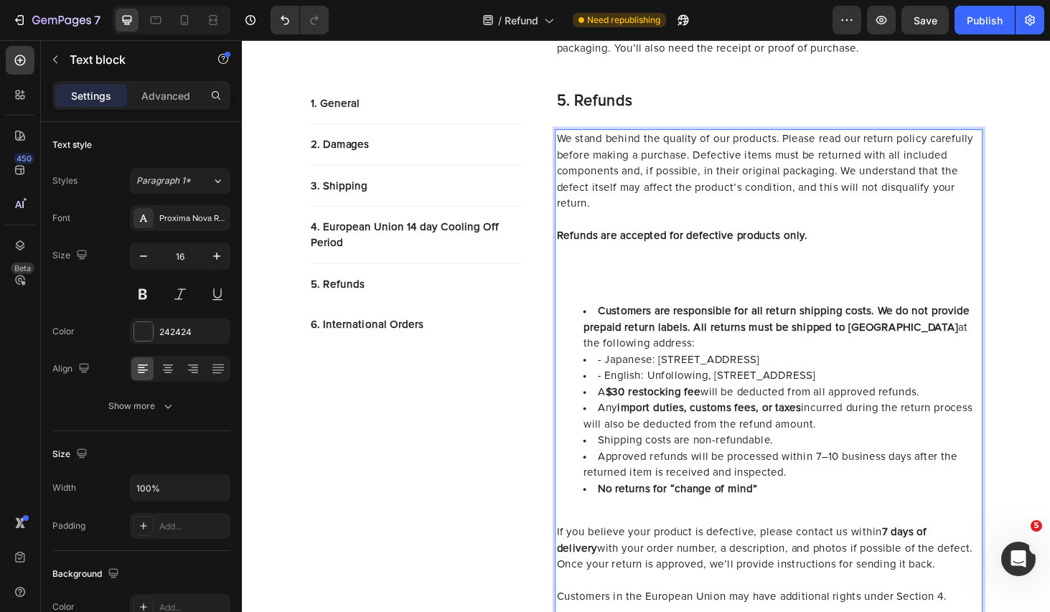
click at [629, 372] on li "- Japanese: [STREET_ADDRESS]" at bounding box center [818, 380] width 424 height 17
click at [629, 389] on li "- English: Unfollowing, [STREET_ADDRESS]" at bounding box center [818, 397] width 424 height 17
click at [696, 409] on strong "$30 restocking fee" at bounding box center [679, 414] width 101 height 11
click at [769, 538] on p "Rich Text Editor. Editing area: main" at bounding box center [803, 546] width 453 height 17
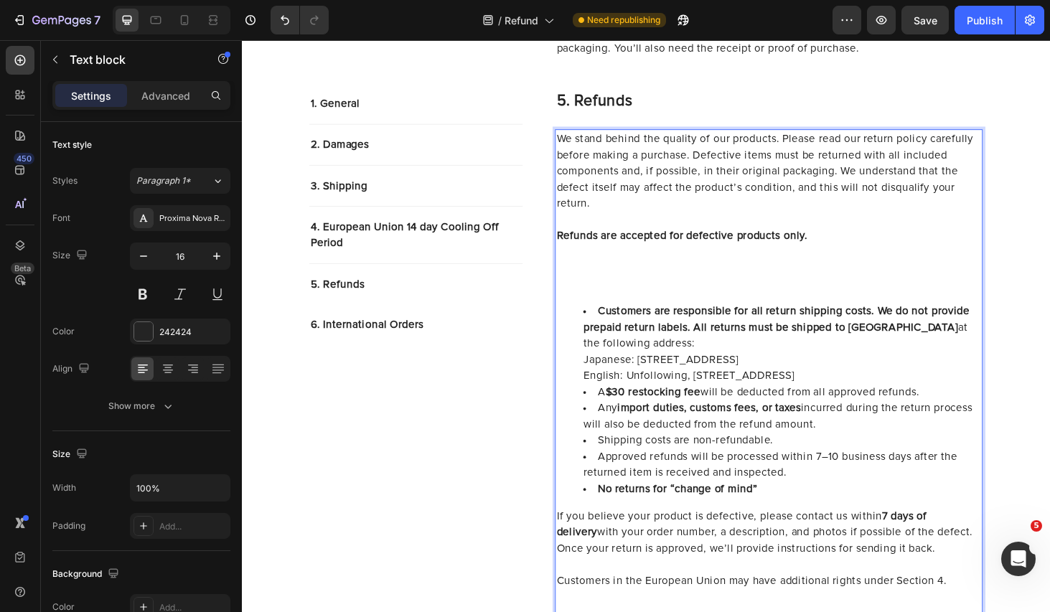
click at [705, 512] on strong "No returns for “change of mind”" at bounding box center [706, 517] width 170 height 11
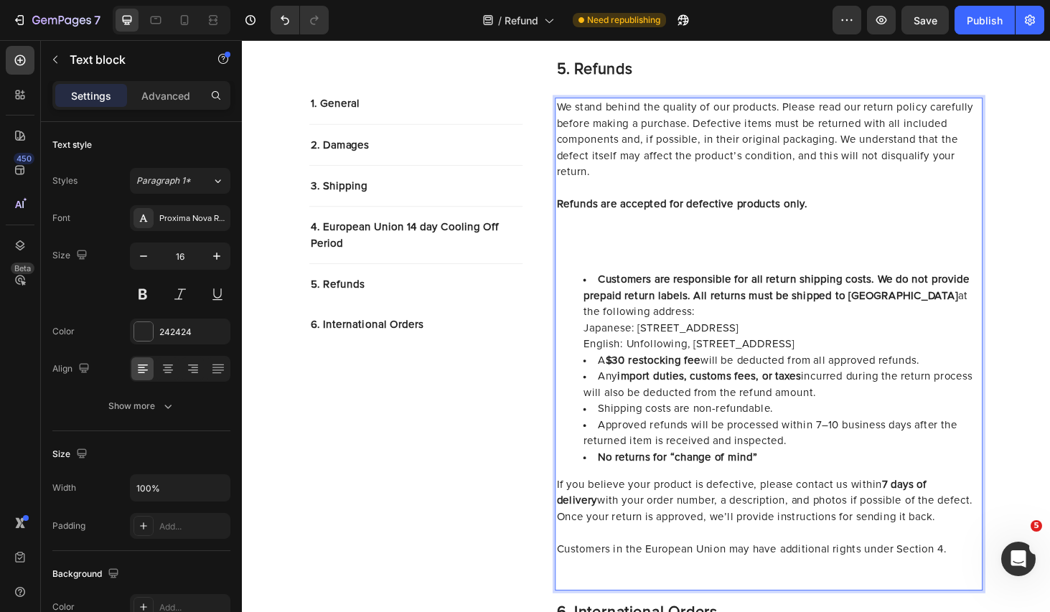
scroll to position [1255, 0]
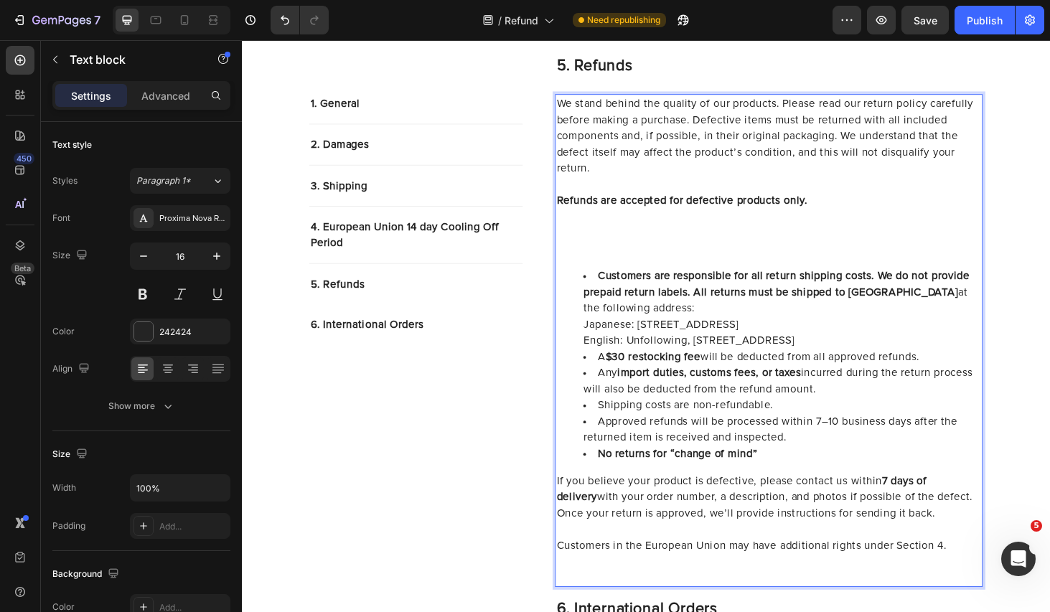
click at [714, 222] on p "Refunds are accepted for defective products only." at bounding box center [803, 236] width 453 height 69
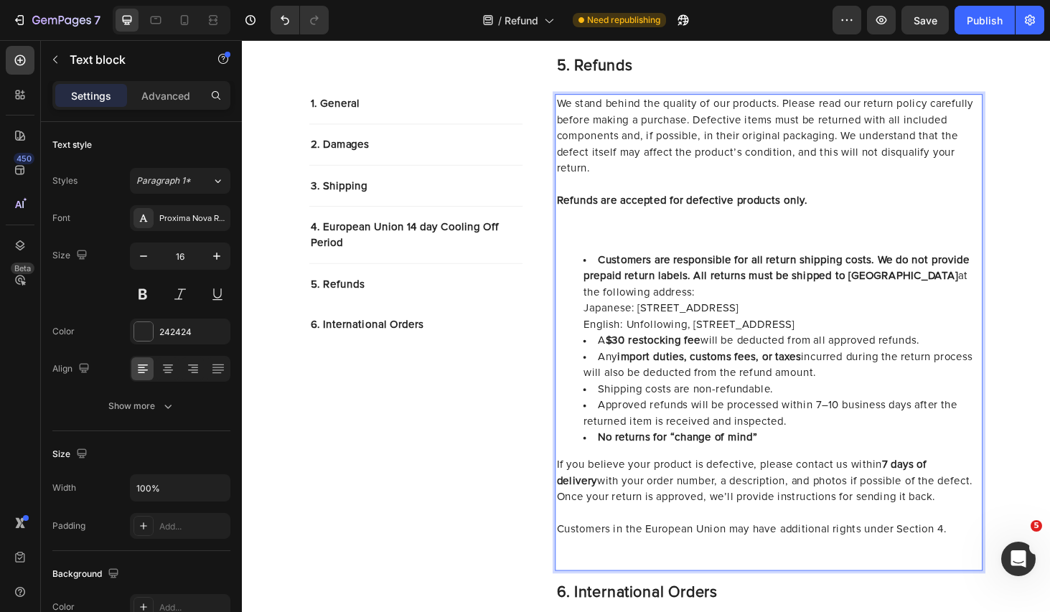
click at [705, 215] on p "Refunds are accepted for defective products only." at bounding box center [803, 228] width 453 height 52
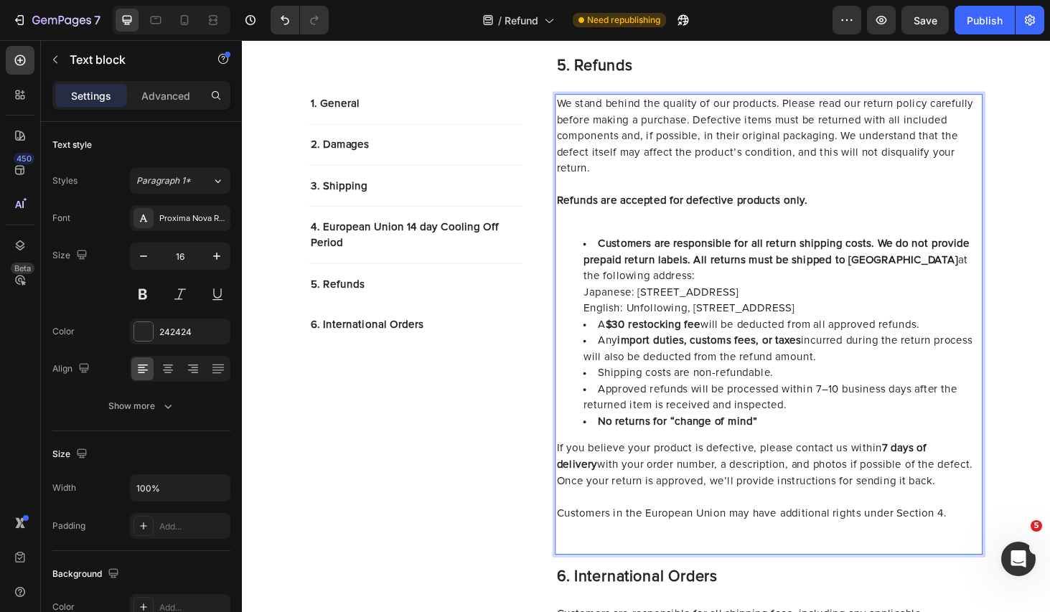
click at [705, 248] on li "Customers are responsible for all return shipping costs. We do not provide prep…" at bounding box center [818, 291] width 424 height 86
click at [723, 202] on p "Refunds are accepted for defective products only." at bounding box center [803, 219] width 453 height 34
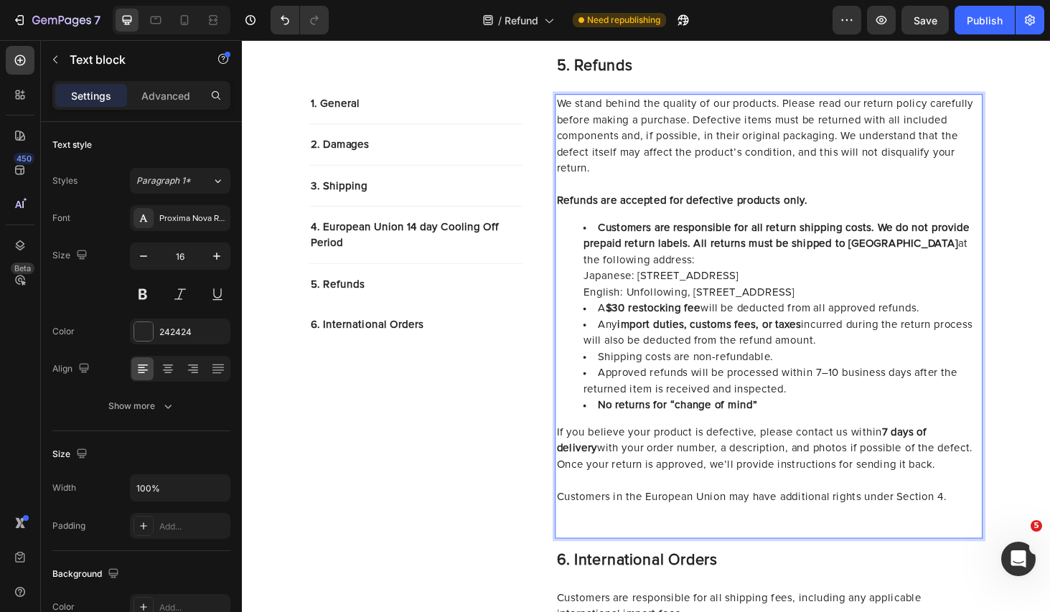
click at [775, 317] on li "A $30 restocking fee will be deducted from all approved refunds." at bounding box center [818, 325] width 424 height 17
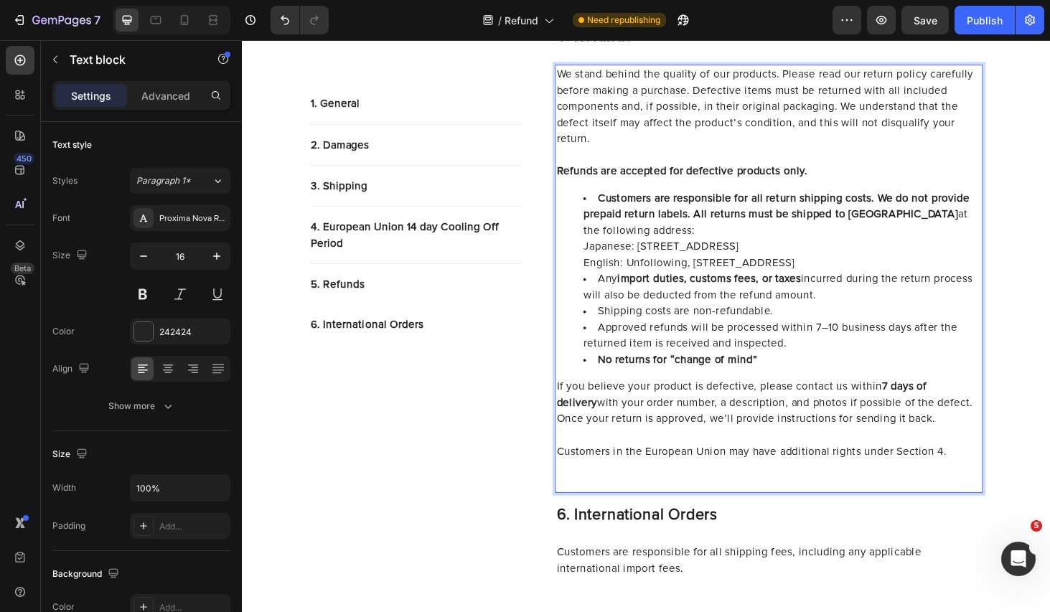
scroll to position [1287, 0]
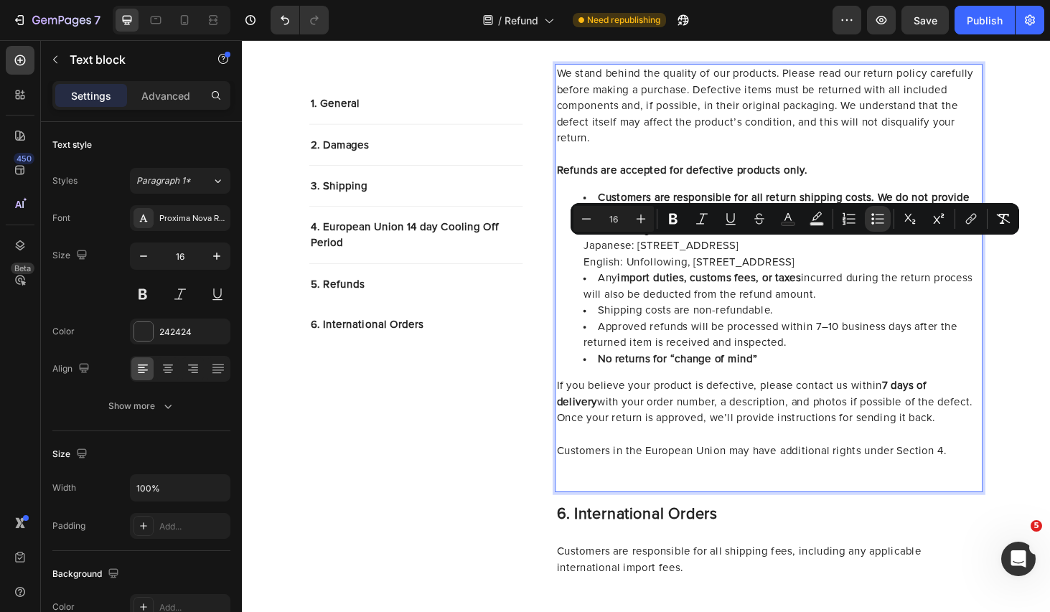
drag, startPoint x: 890, startPoint y: 276, endPoint x: 622, endPoint y: 267, distance: 267.8
click at [622, 285] on li "Any import duties, customs fees, or taxes incurred during the return process wi…" at bounding box center [818, 302] width 424 height 34
copy li "Any import duties, customs fees, or taxes incurred during the return process wi…"
click at [787, 337] on li "Approved refunds will be processed within 7–10 business days after the returned…" at bounding box center [818, 354] width 424 height 34
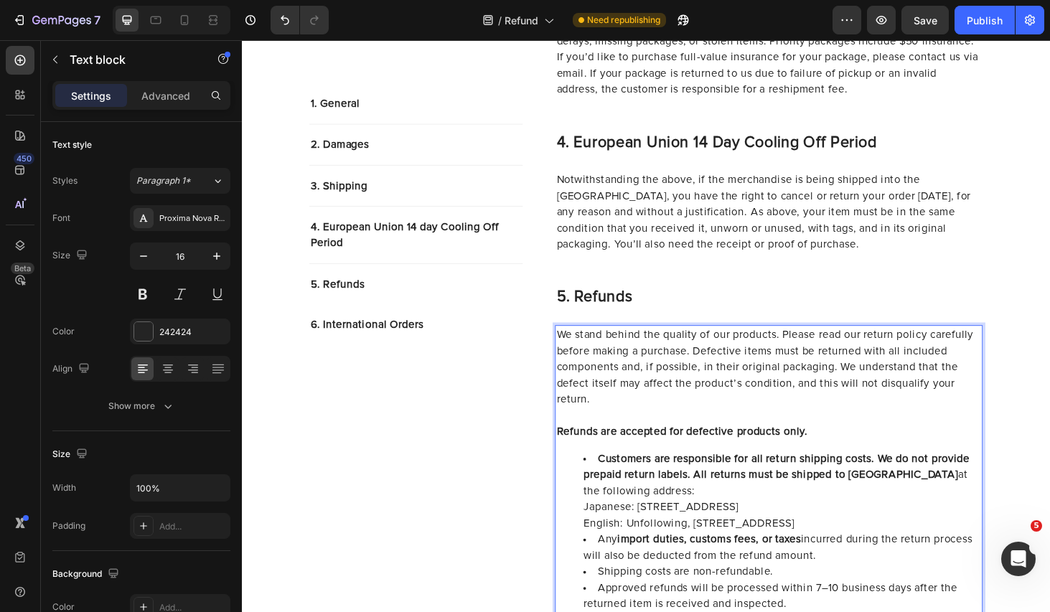
scroll to position [1003, 0]
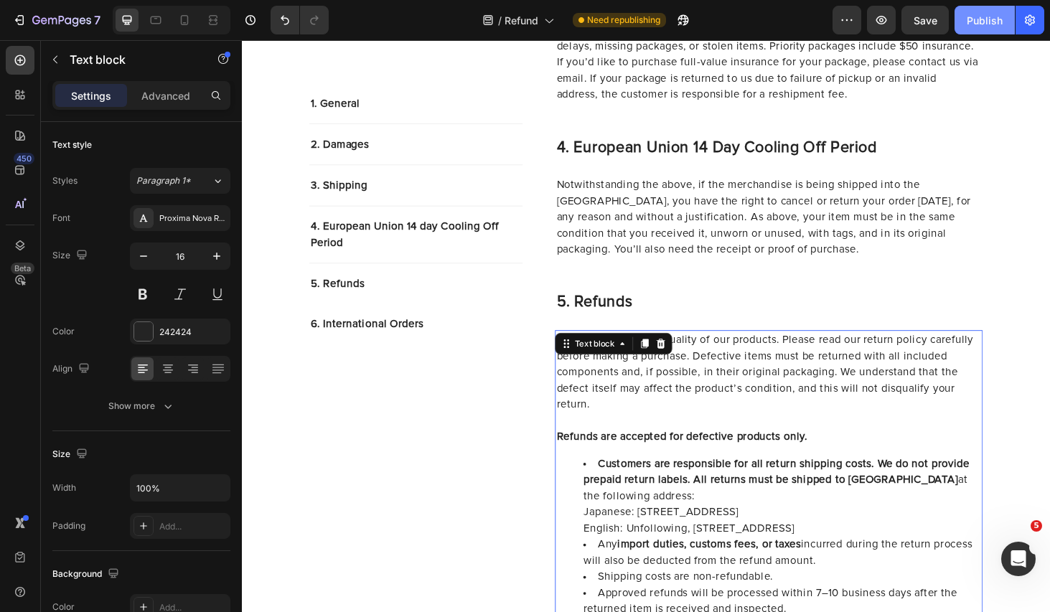
click at [979, 22] on div "Publish" at bounding box center [985, 20] width 36 height 15
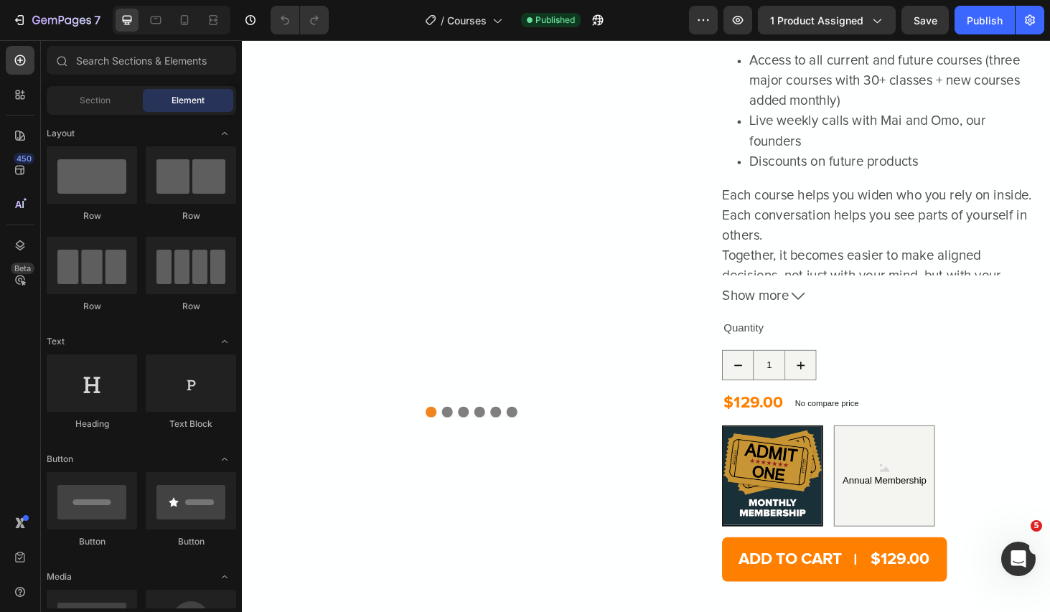
scroll to position [646, 0]
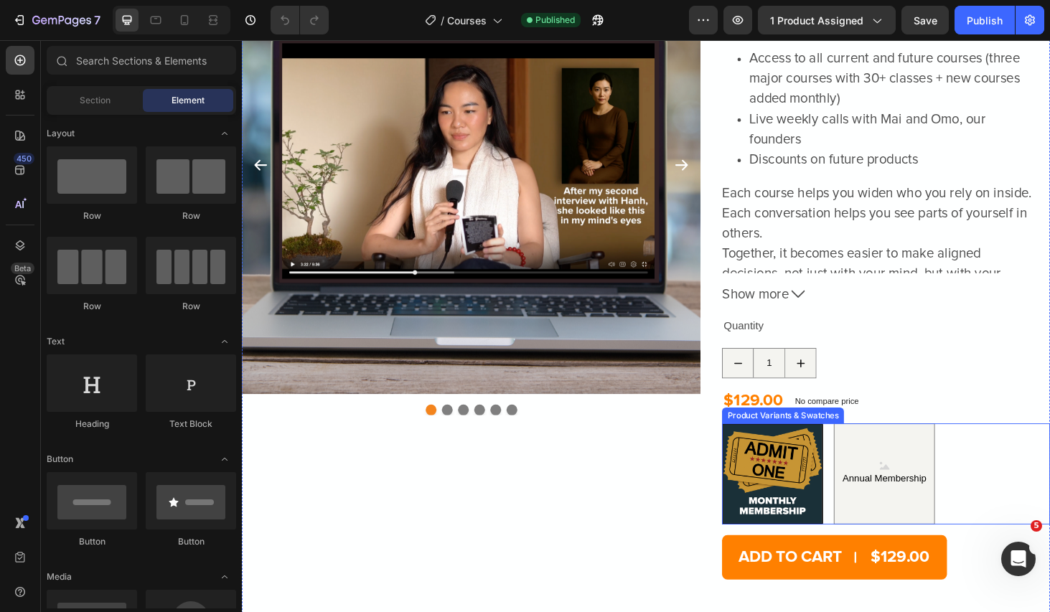
click at [1023, 470] on div "Monthly Membership Monthly Membership Annual Membership Annual Membership Annua…" at bounding box center [927, 502] width 349 height 108
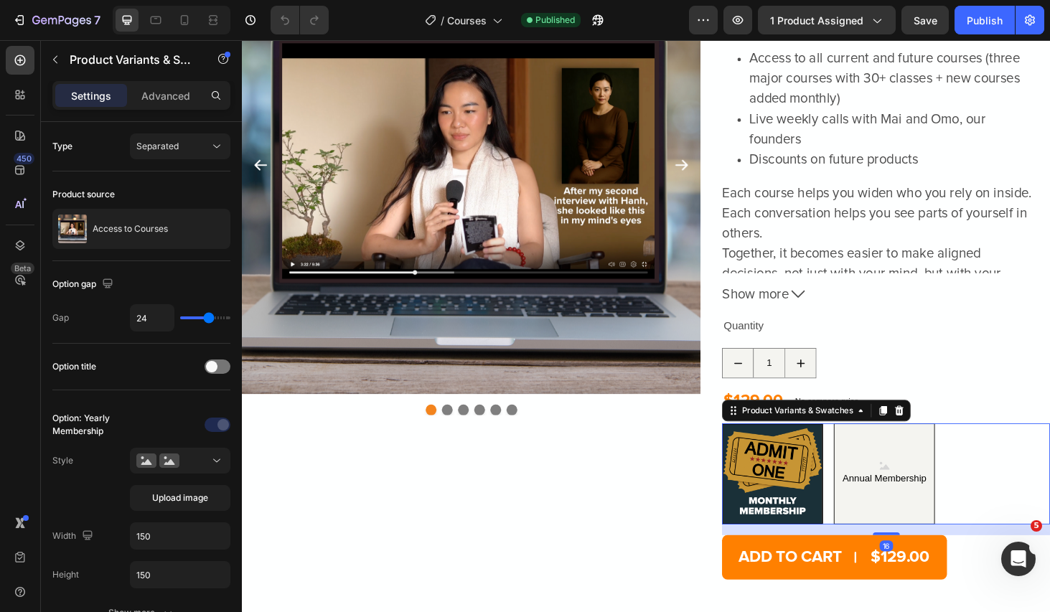
click at [927, 479] on Membership "Annual Membership" at bounding box center [927, 502] width 108 height 108
click at [873, 448] on input "Annual Membership Annual Membership Annual Membership" at bounding box center [872, 448] width 1 height 1
radio input "true"
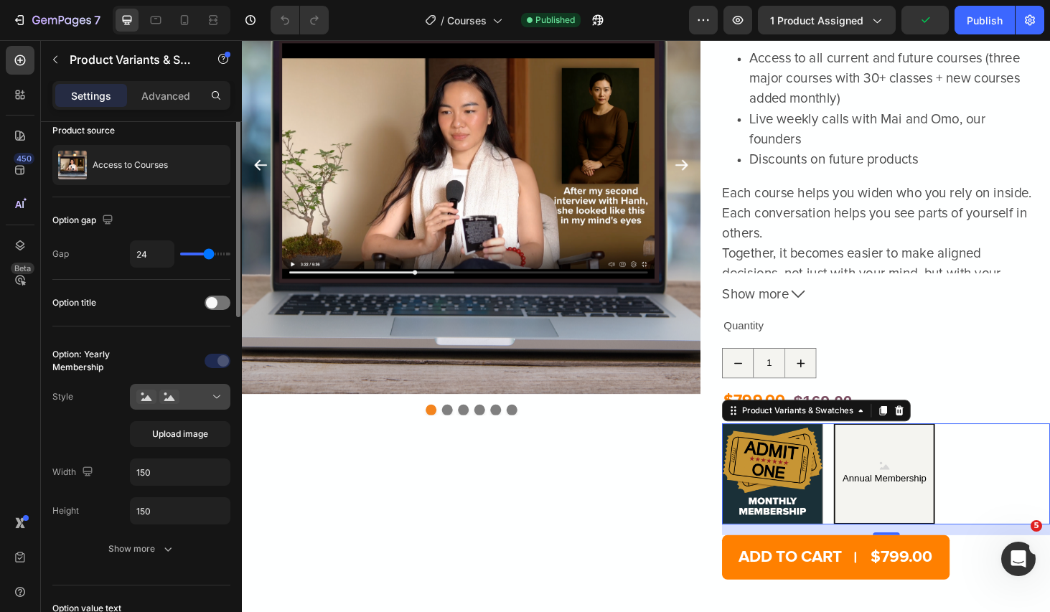
scroll to position [69, 0]
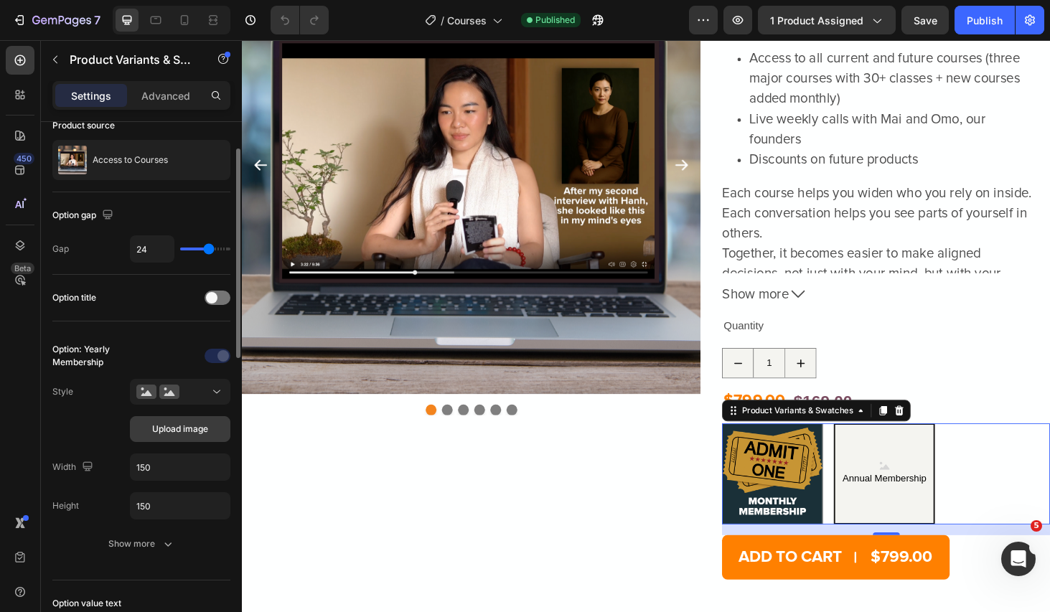
click at [191, 433] on span "Upload image" at bounding box center [180, 429] width 56 height 13
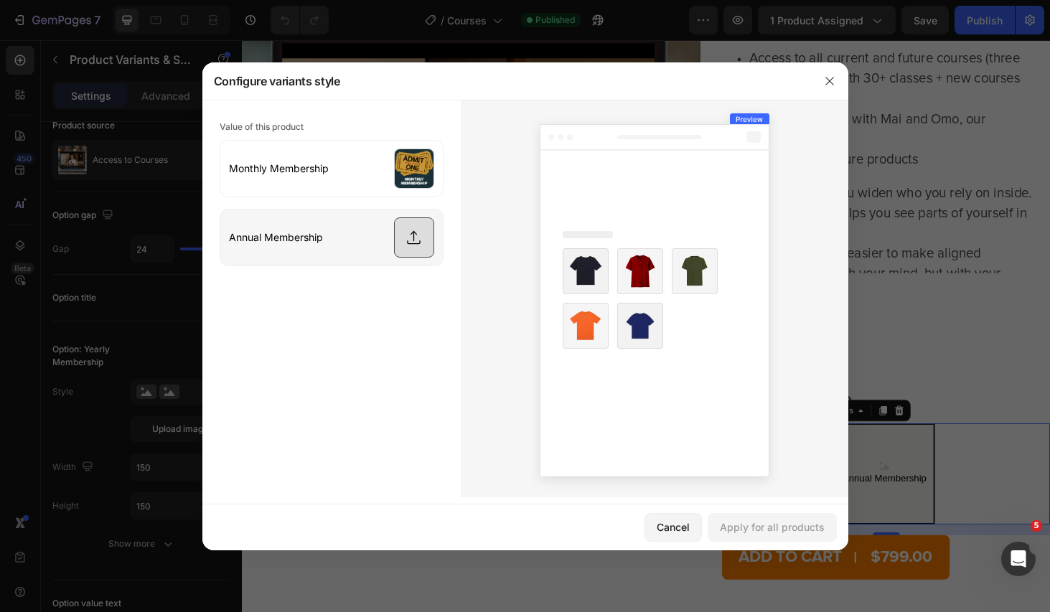
click at [423, 228] on input "file" at bounding box center [331, 238] width 222 height 56
type input "C:\fakepath\MONTHLY MEMBERSHIP (5).png"
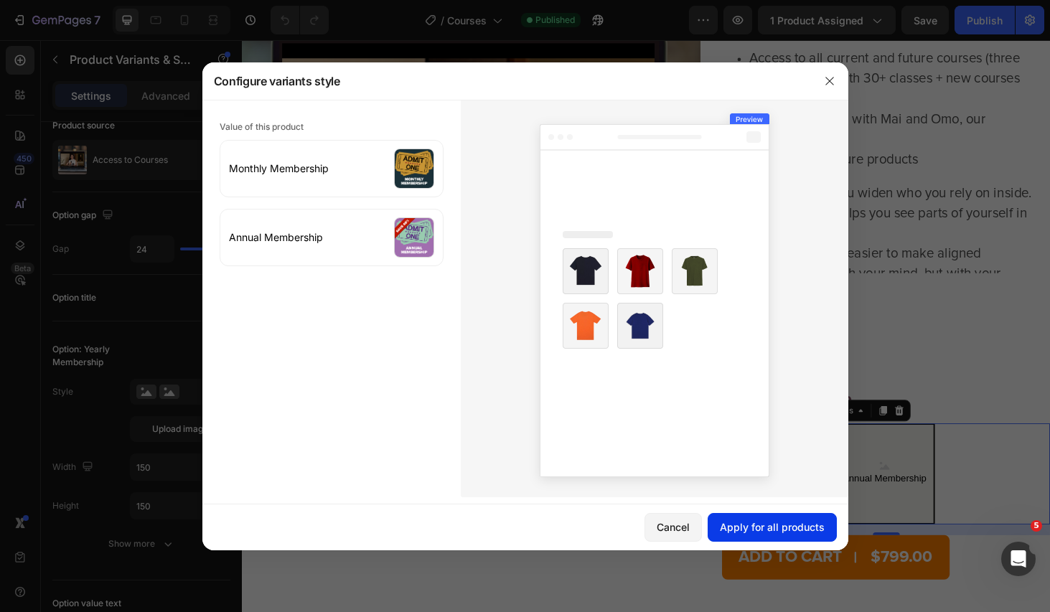
click at [774, 525] on div "Apply for all products" at bounding box center [772, 527] width 105 height 15
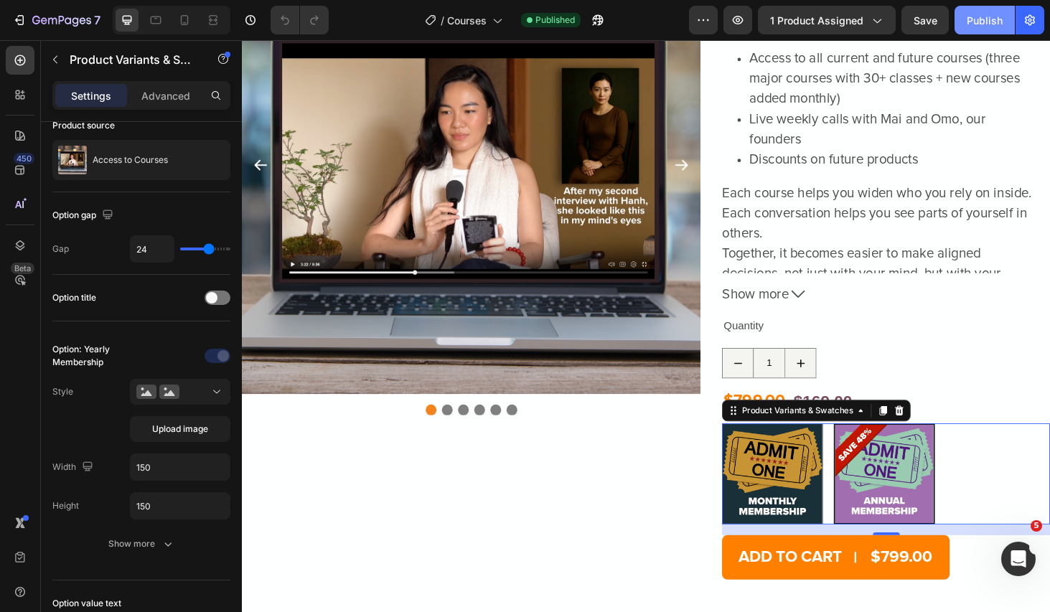
click at [979, 14] on div "Publish" at bounding box center [985, 20] width 36 height 15
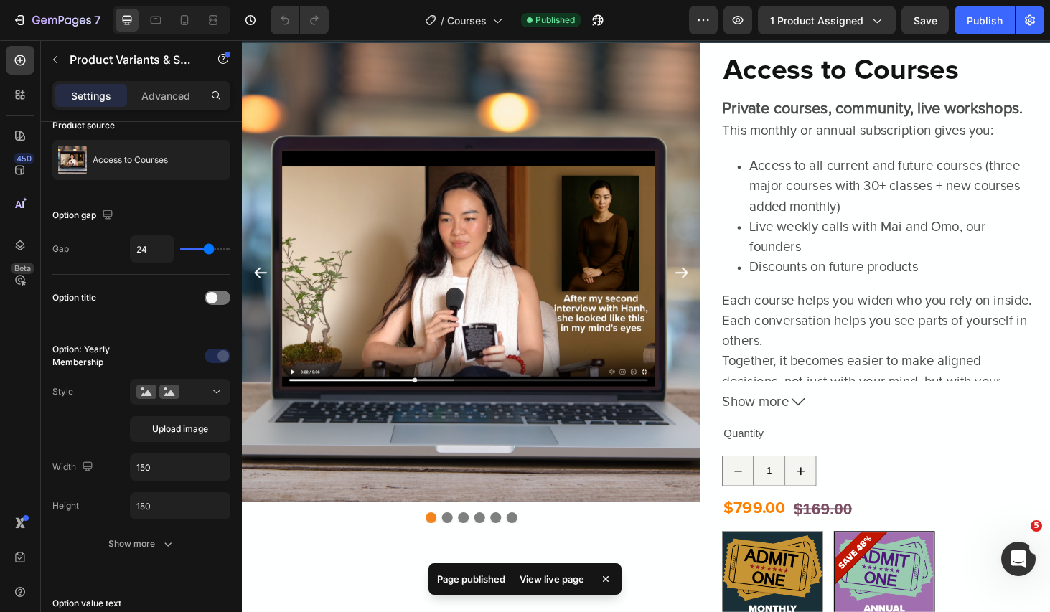
scroll to position [4, 0]
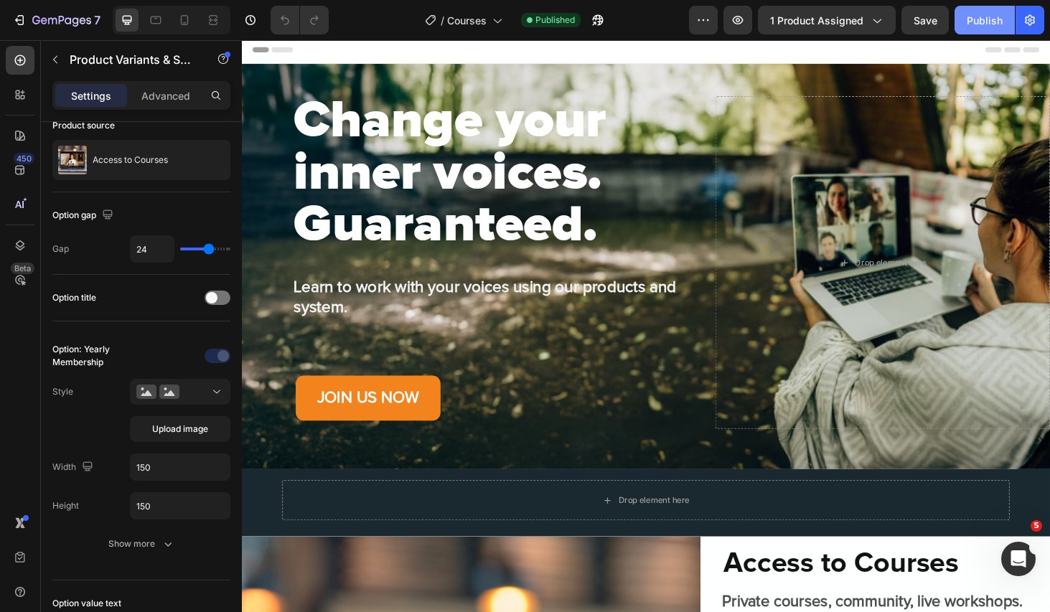
click at [974, 24] on div "Publish" at bounding box center [985, 20] width 36 height 15
